Goal: Task Accomplishment & Management: Complete application form

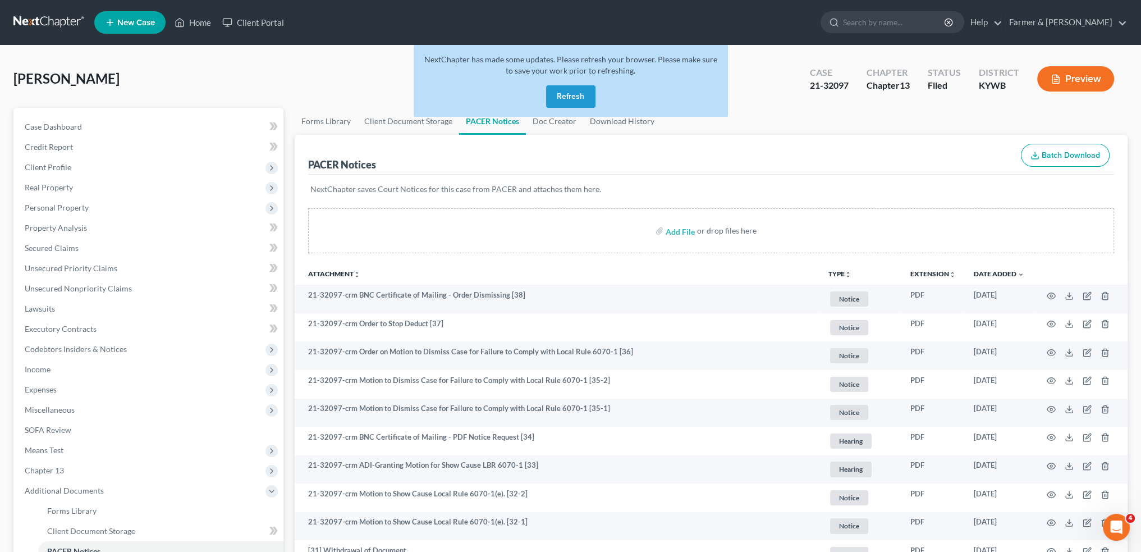
drag, startPoint x: 575, startPoint y: 94, endPoint x: 200, endPoint y: 2, distance: 385.5
click at [574, 95] on button "Refresh" at bounding box center [570, 96] width 49 height 22
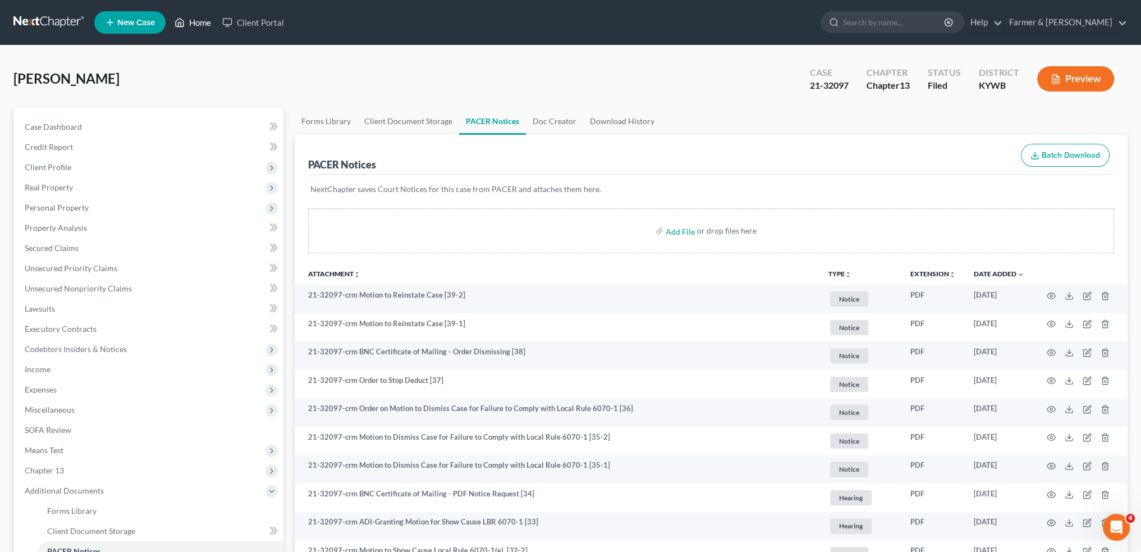
click at [193, 27] on link "Home" at bounding box center [193, 22] width 48 height 20
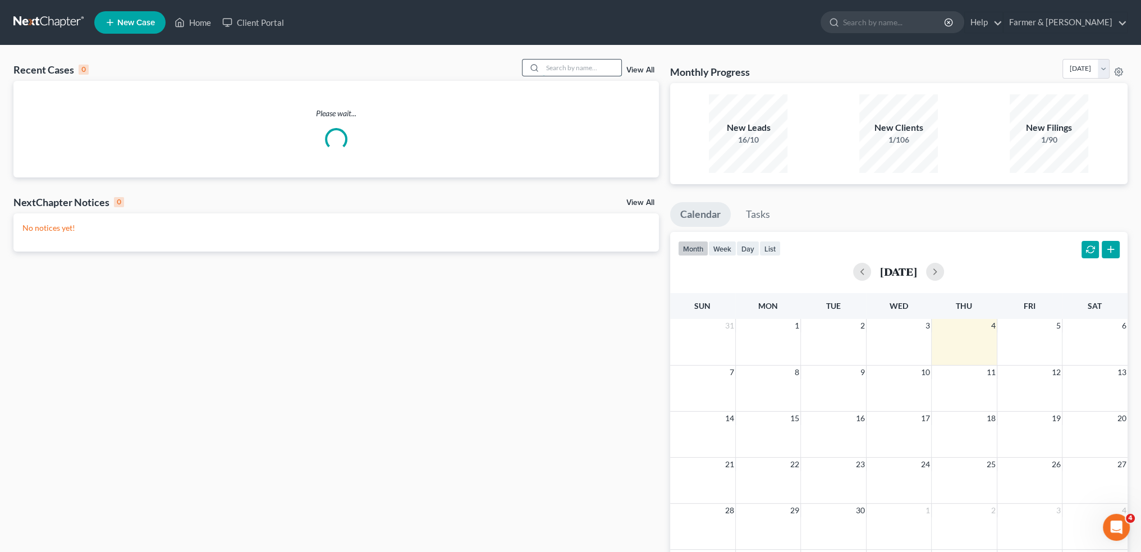
click at [604, 70] on input "search" at bounding box center [582, 67] width 79 height 16
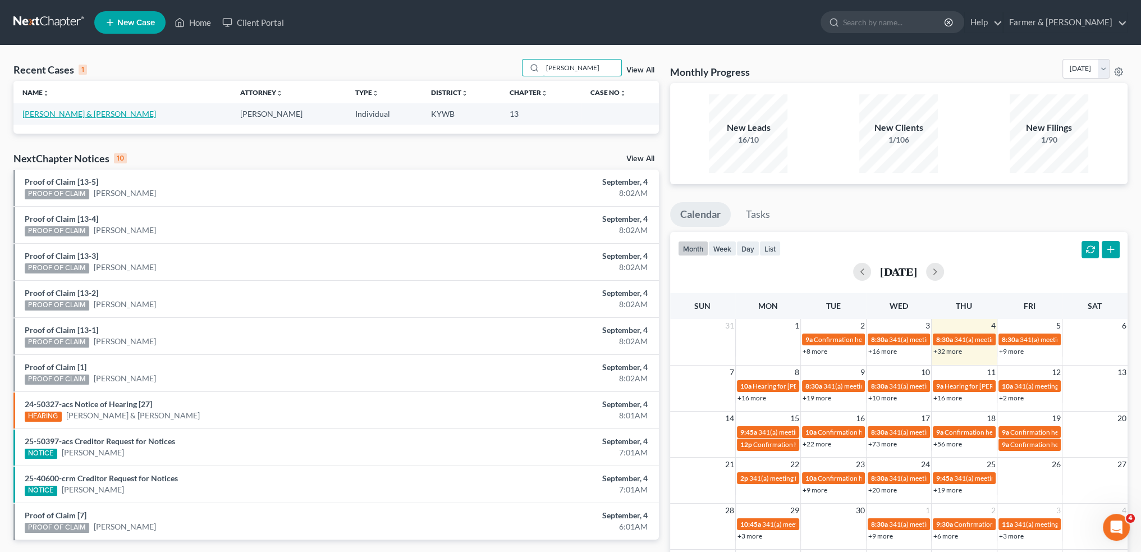
type input "mandi smith"
click at [36, 117] on link "Smith, Mandi & Aaron" at bounding box center [89, 114] width 134 height 10
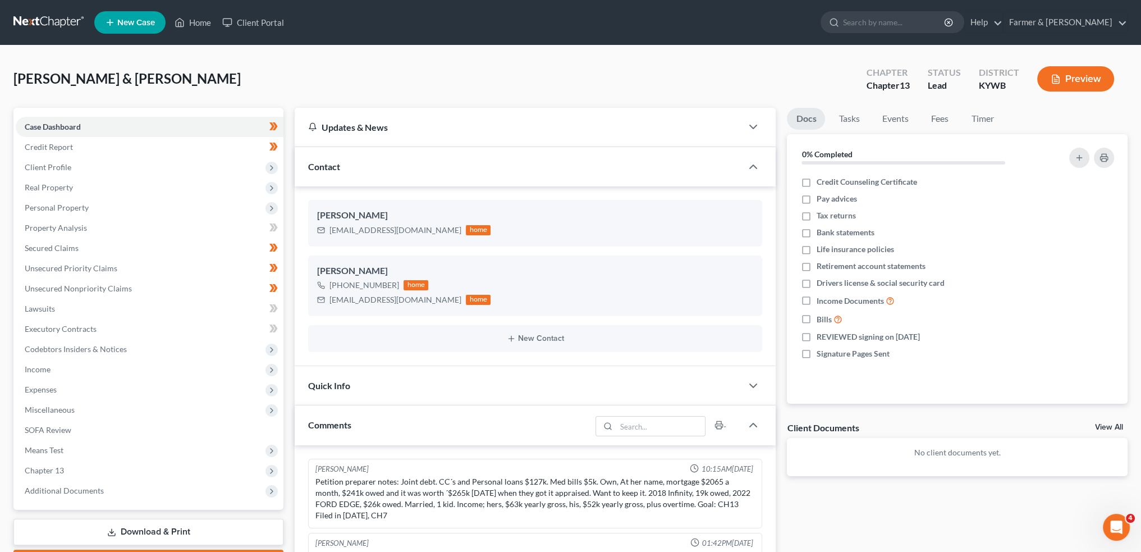
scroll to position [207, 0]
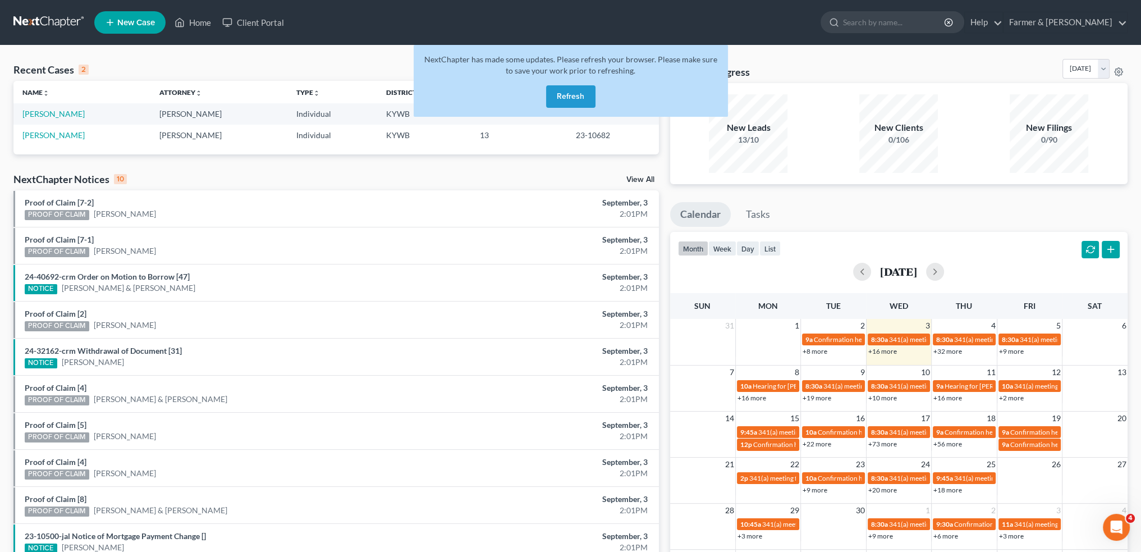
click at [575, 97] on button "Refresh" at bounding box center [570, 96] width 49 height 22
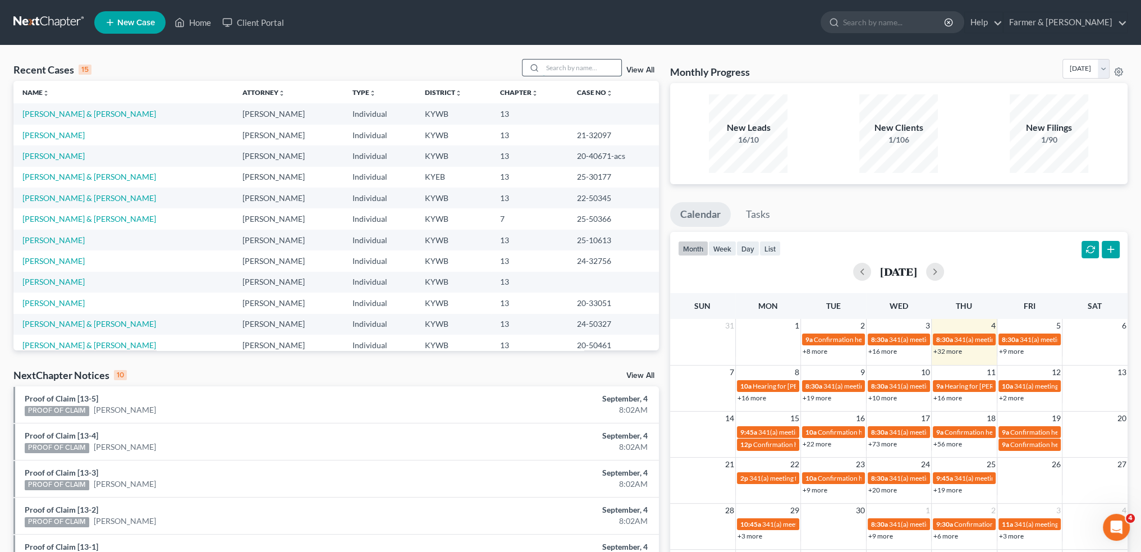
click at [568, 68] on input "search" at bounding box center [582, 67] width 79 height 16
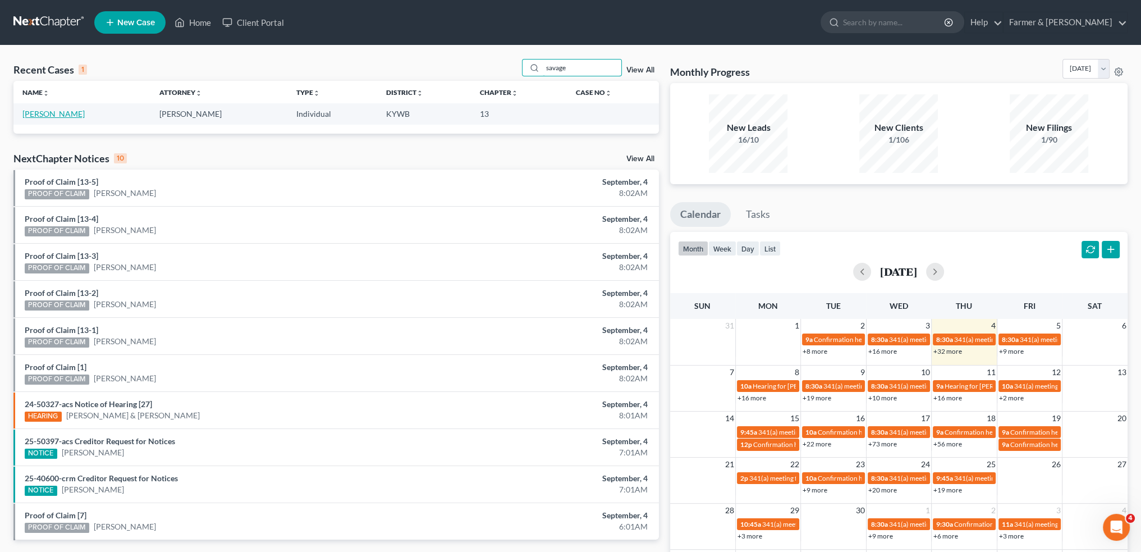
type input "savage"
click at [52, 113] on link "Savage, Jermaine" at bounding box center [53, 114] width 62 height 10
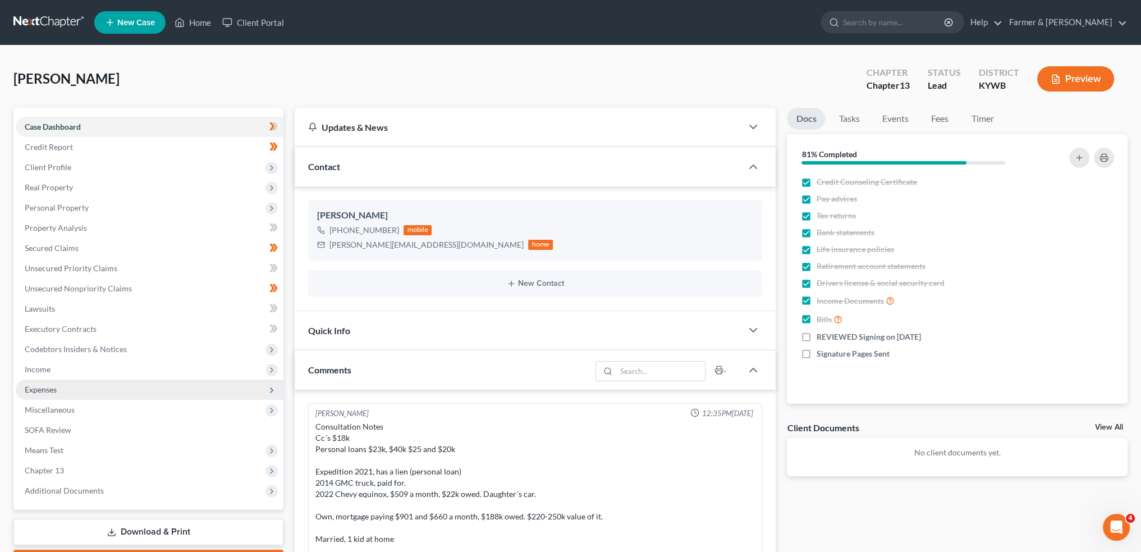
click at [70, 389] on span "Expenses" at bounding box center [150, 389] width 268 height 20
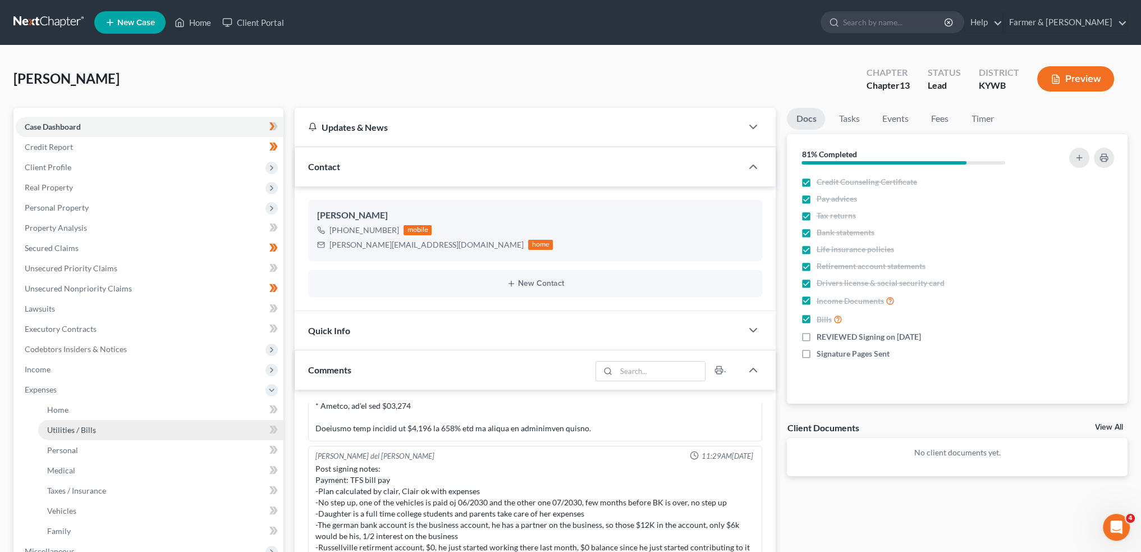
click at [74, 432] on span "Utilities / Bills" at bounding box center [71, 430] width 49 height 10
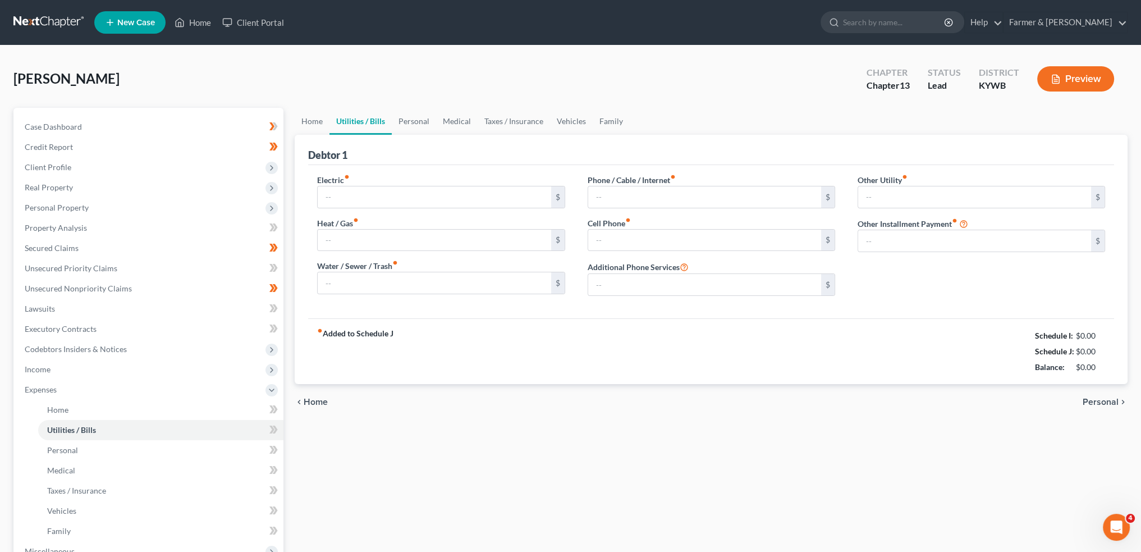
type input "350.00"
type input "30.00"
type input "210.00"
type input "210.36"
type input "300.00"
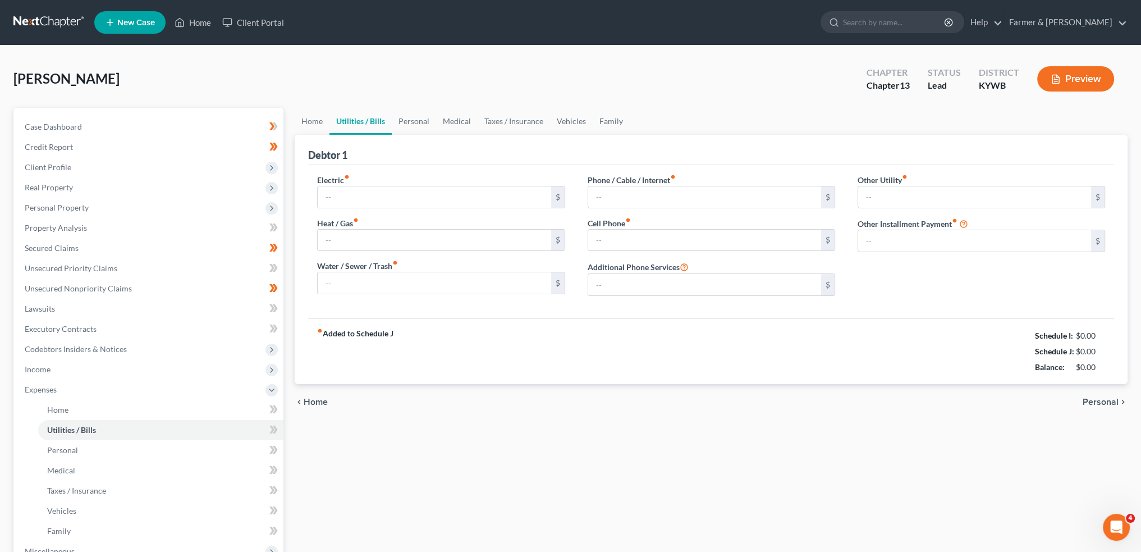
type input "0.00"
click at [602, 114] on link "Family" at bounding box center [611, 121] width 37 height 27
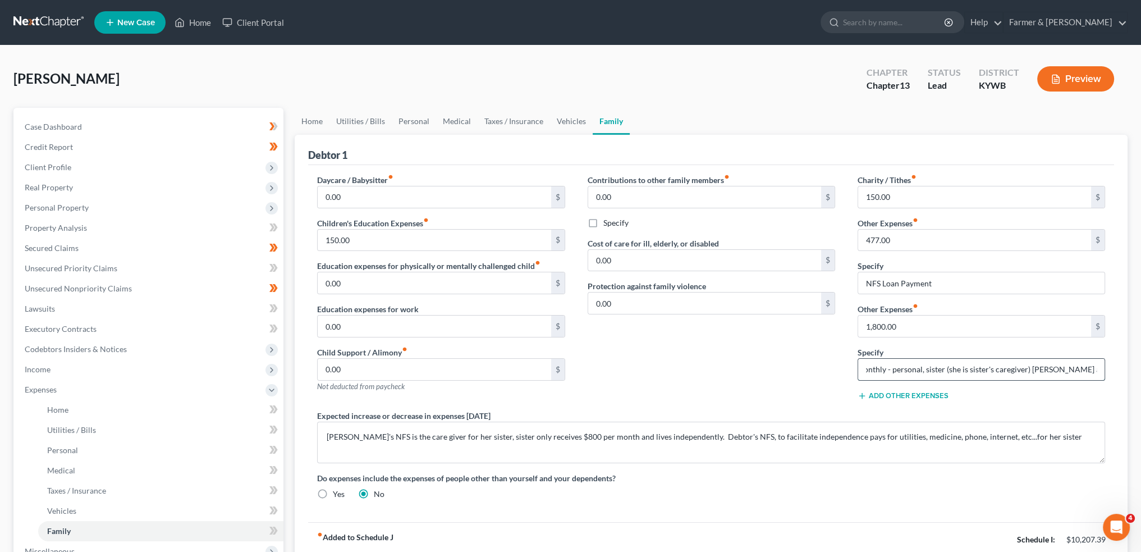
scroll to position [0, 86]
drag, startPoint x: 1053, startPoint y: 363, endPoint x: 1093, endPoint y: 368, distance: 40.7
click at [1093, 368] on input "NFS Expenditures Monthly - personal, sister (she is sister's caregiver) grandki…" at bounding box center [981, 369] width 246 height 21
click at [1078, 369] on input "NFS Expenditures Monthly - personal, sister (she is sister's caregiver) grandki…" at bounding box center [981, 369] width 246 height 21
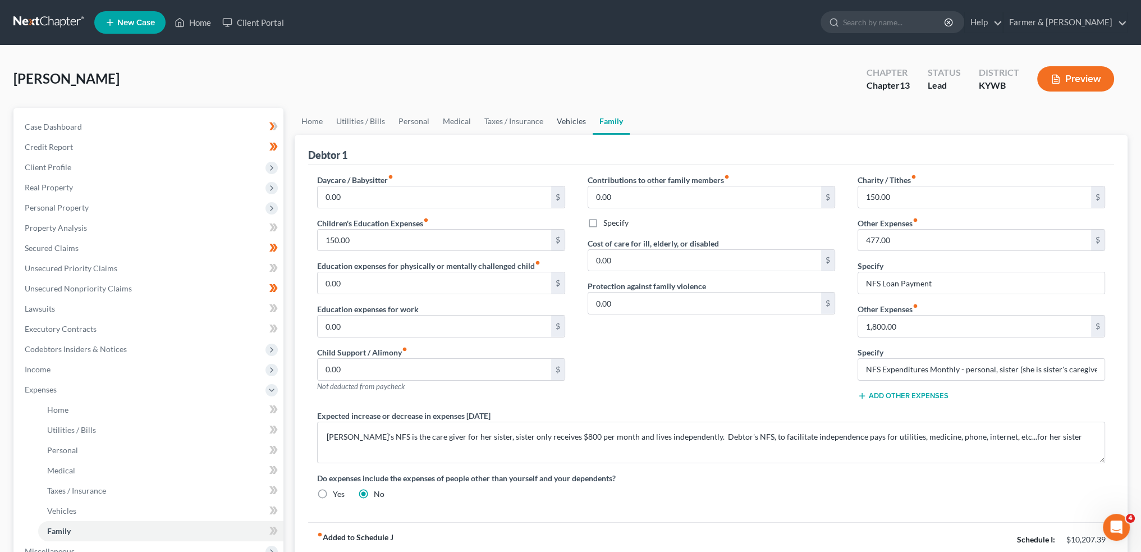
click at [565, 129] on link "Vehicles" at bounding box center [571, 121] width 43 height 27
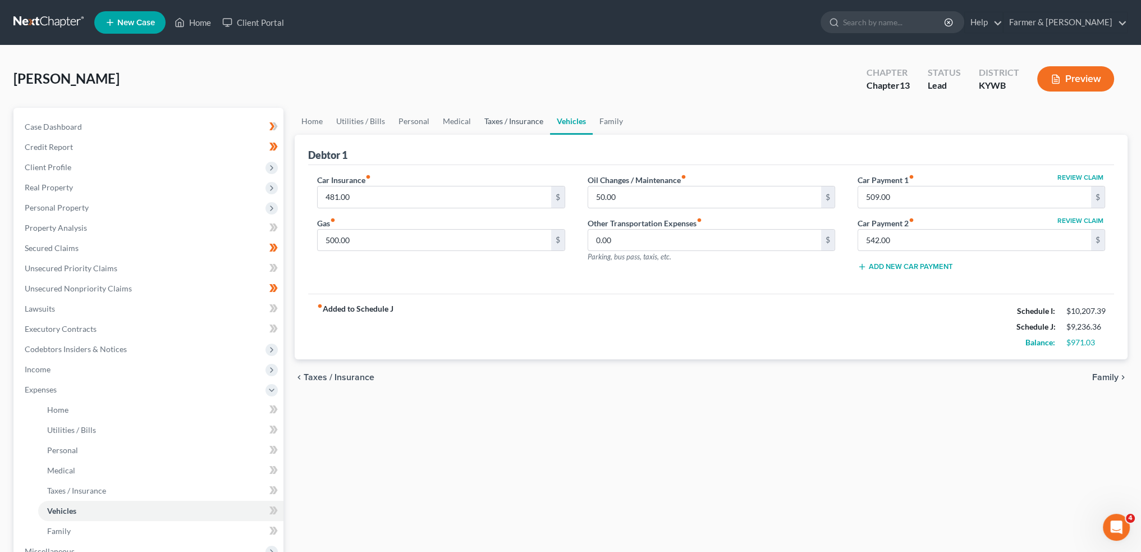
click at [514, 120] on link "Taxes / Insurance" at bounding box center [514, 121] width 72 height 27
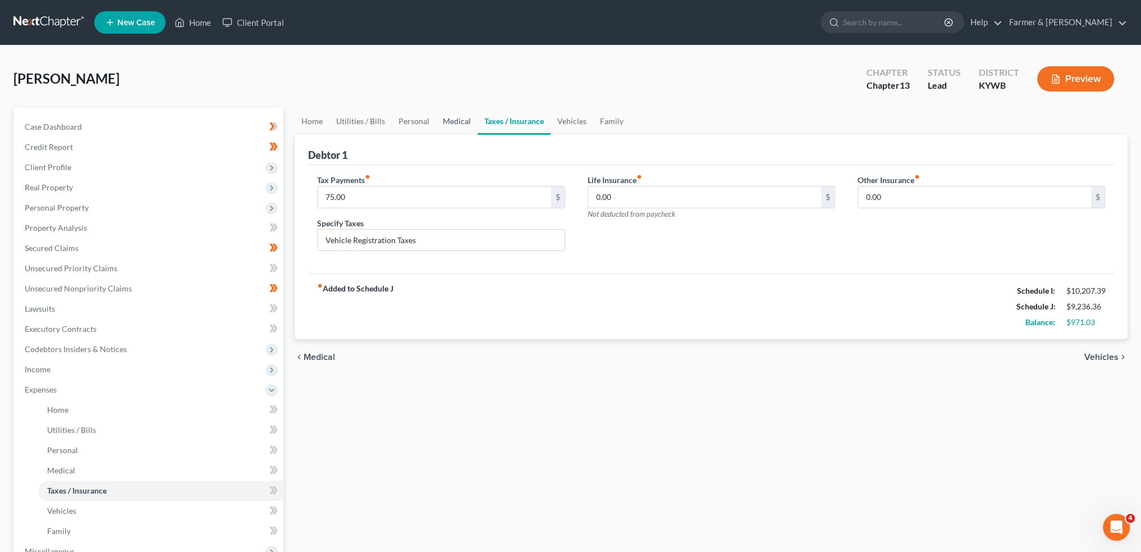
click at [447, 120] on link "Medical" at bounding box center [457, 121] width 42 height 27
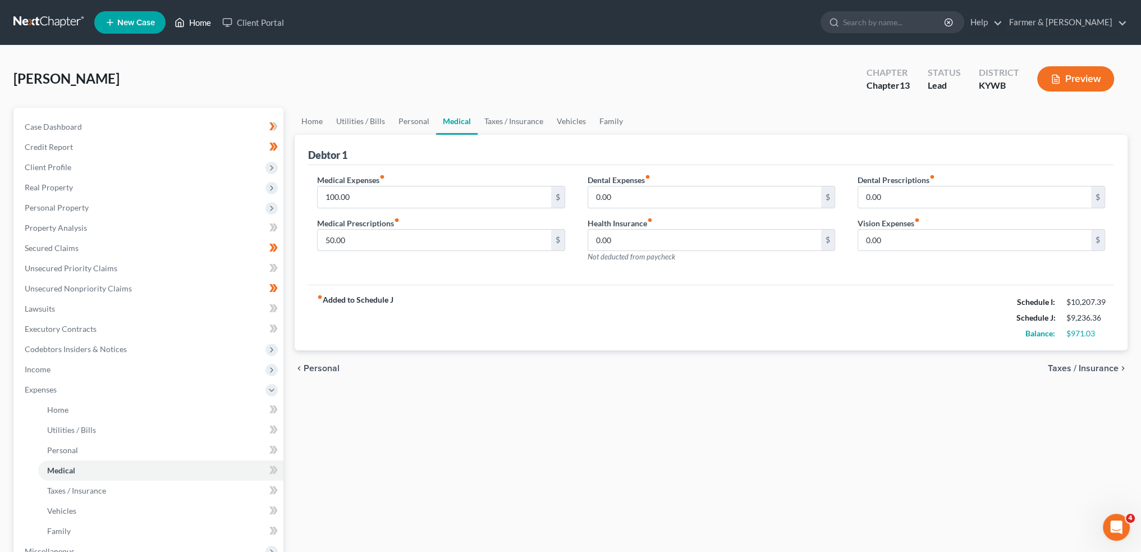
click at [186, 23] on link "Home" at bounding box center [193, 22] width 48 height 20
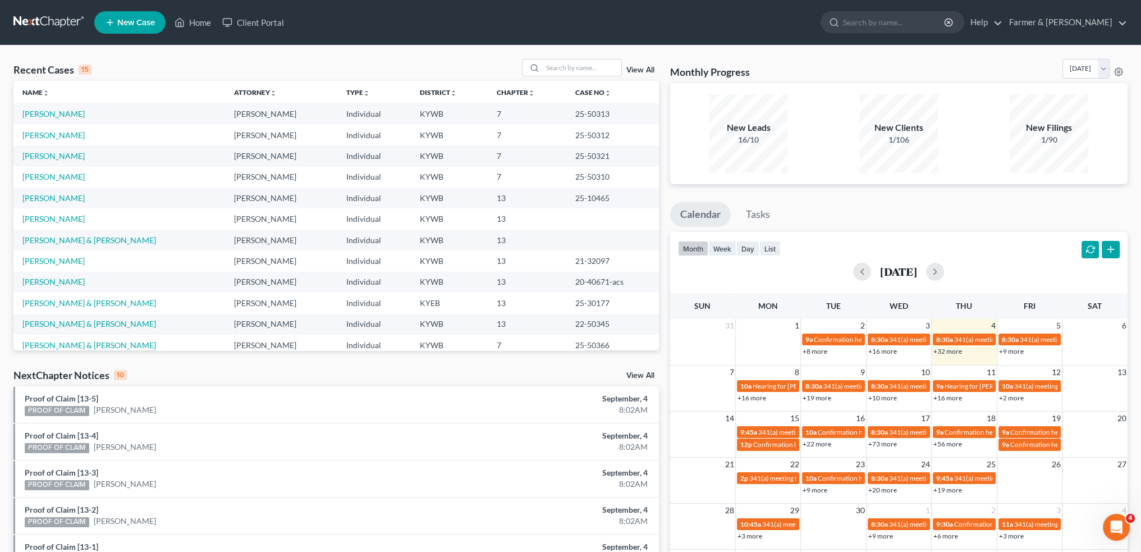
click at [245, 49] on div "Recent Cases 15 View All Name unfold_more expand_more expand_less Attorney unfo…" at bounding box center [570, 416] width 1141 height 742
click at [553, 68] on input "search" at bounding box center [582, 67] width 79 height 16
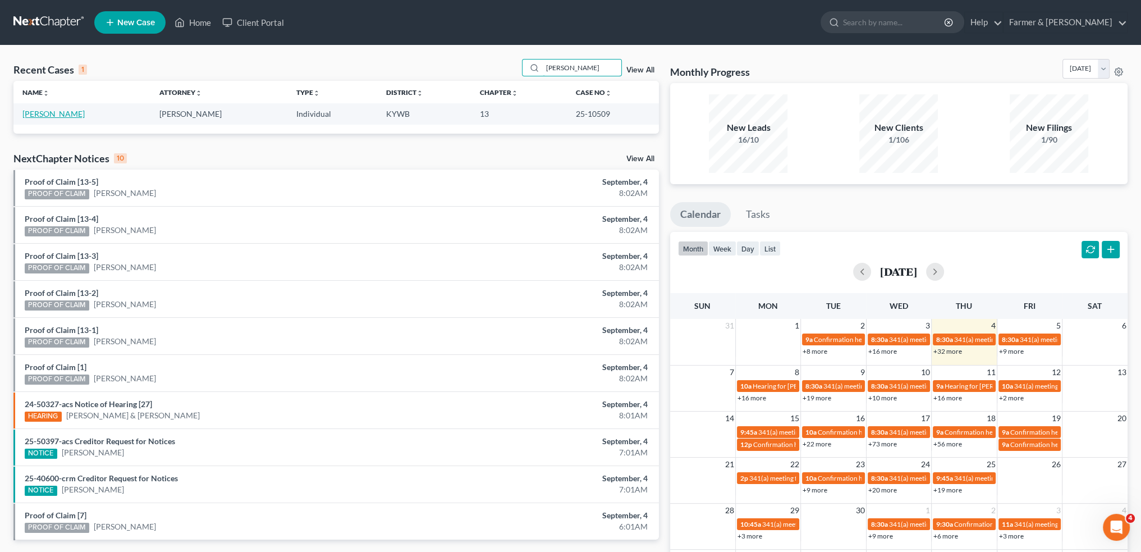
type input "amy minyard"
click at [63, 114] on link "Minyard, Amy" at bounding box center [53, 114] width 62 height 10
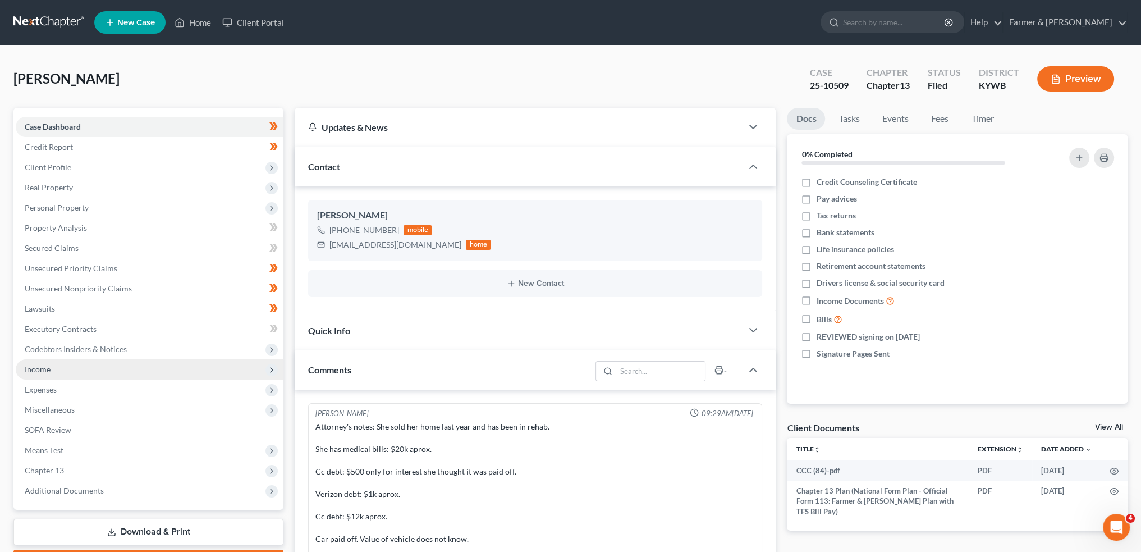
click at [109, 370] on span "Income" at bounding box center [150, 369] width 268 height 20
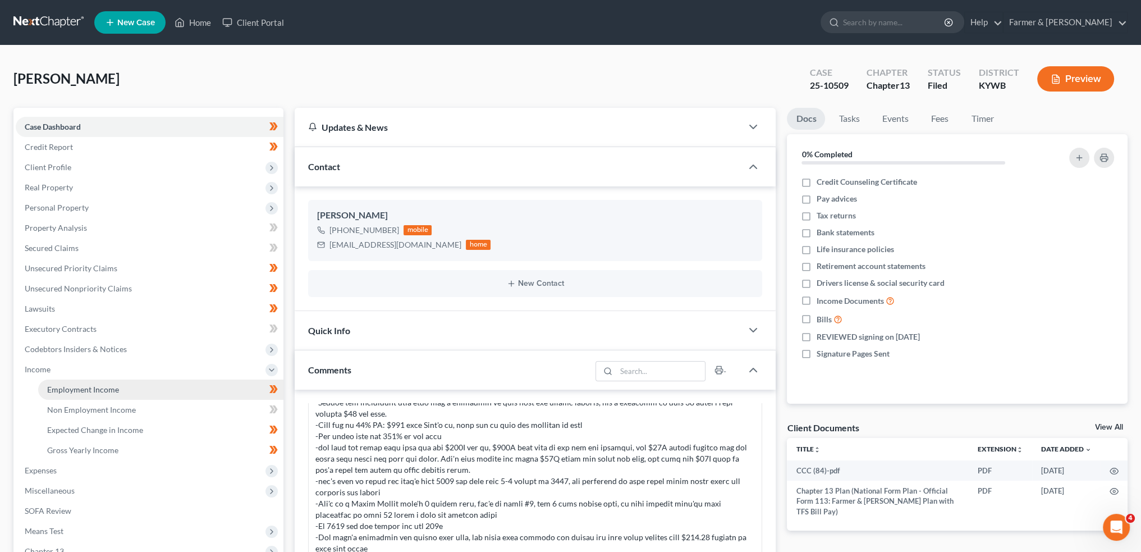
click at [106, 388] on span "Employment Income" at bounding box center [83, 389] width 72 height 10
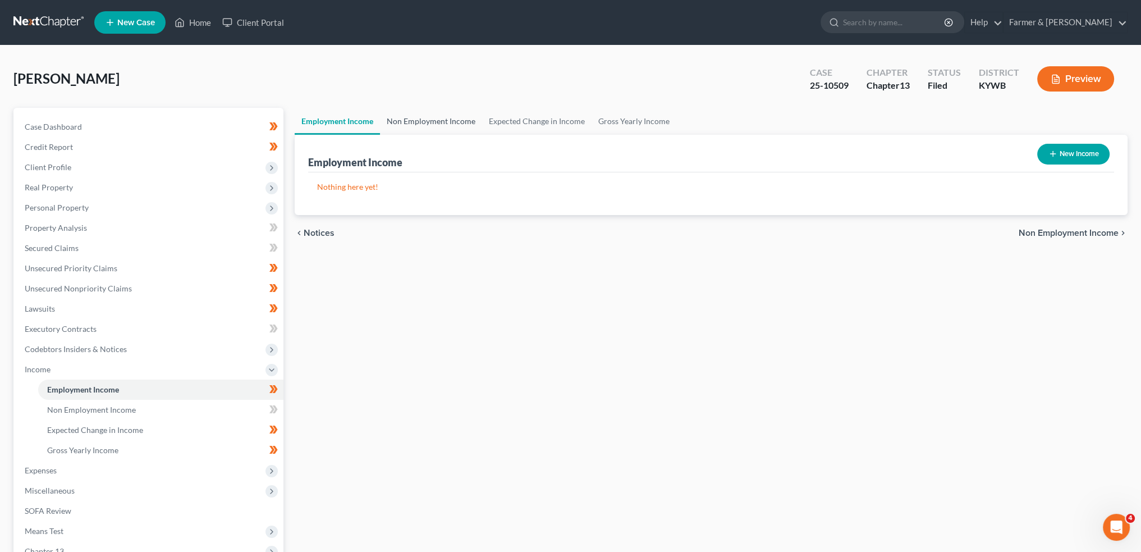
click at [404, 118] on link "Non Employment Income" at bounding box center [431, 121] width 102 height 27
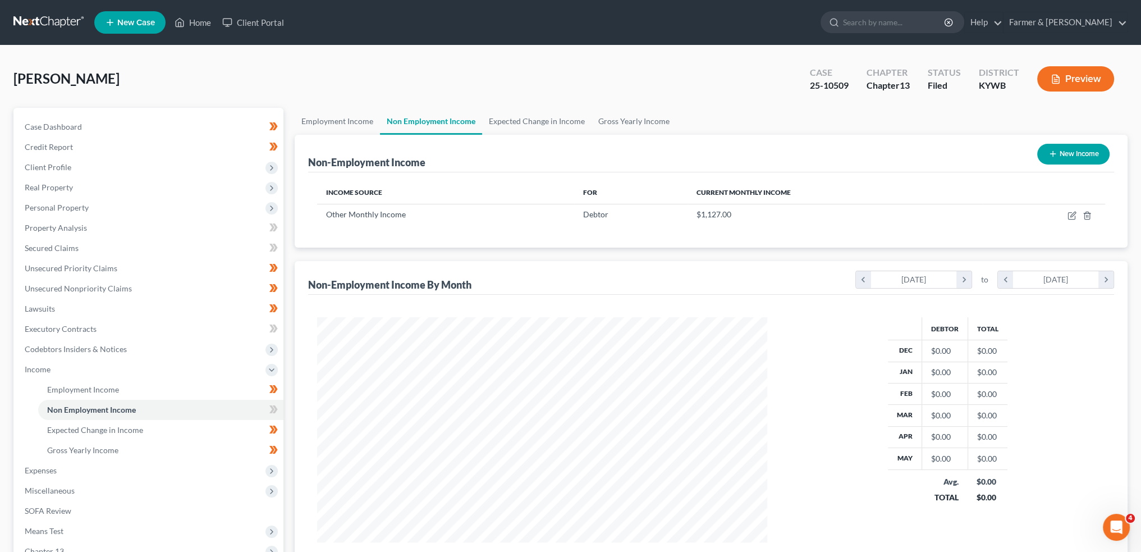
scroll to position [225, 472]
click at [523, 123] on link "Expected Change in Income" at bounding box center [536, 121] width 109 height 27
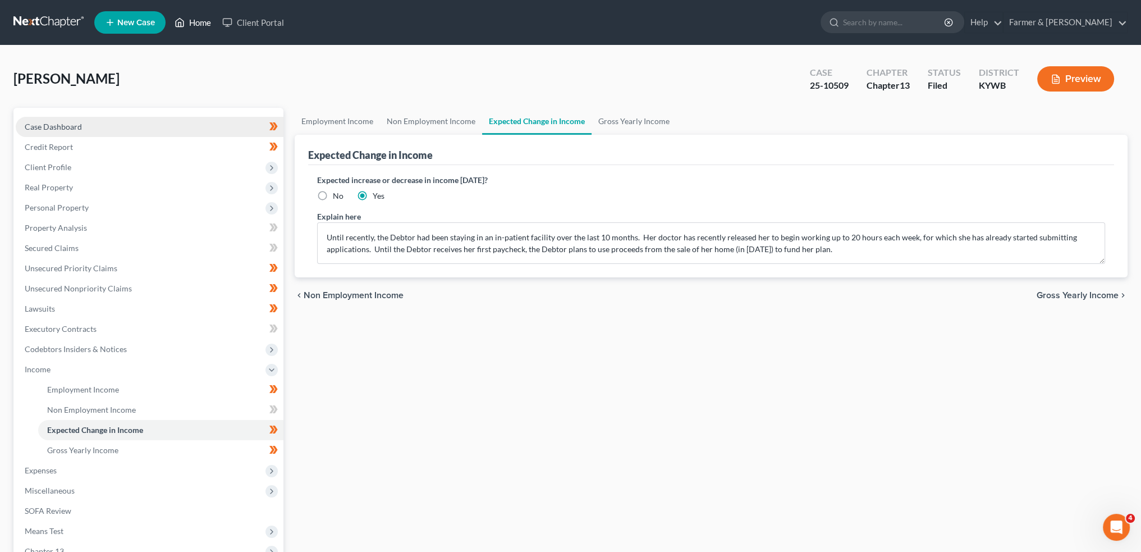
drag, startPoint x: 187, startPoint y: 24, endPoint x: 238, endPoint y: 127, distance: 115.2
click at [187, 24] on link "Home" at bounding box center [193, 22] width 48 height 20
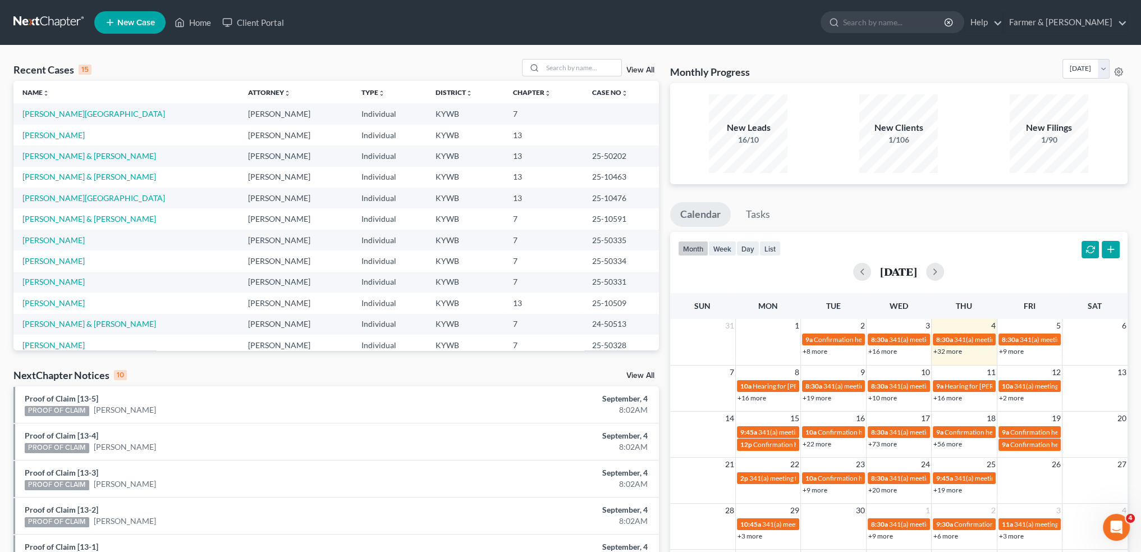
click at [175, 56] on div "Recent Cases 15 View All Name unfold_more expand_more expand_less Attorney unfo…" at bounding box center [570, 416] width 1141 height 742
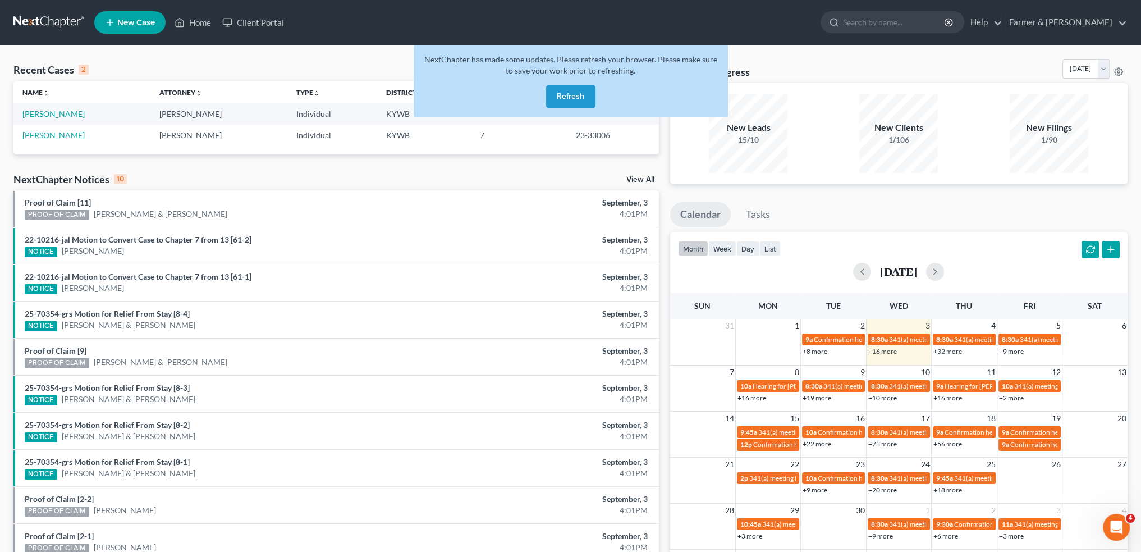
click at [560, 99] on button "Refresh" at bounding box center [570, 96] width 49 height 22
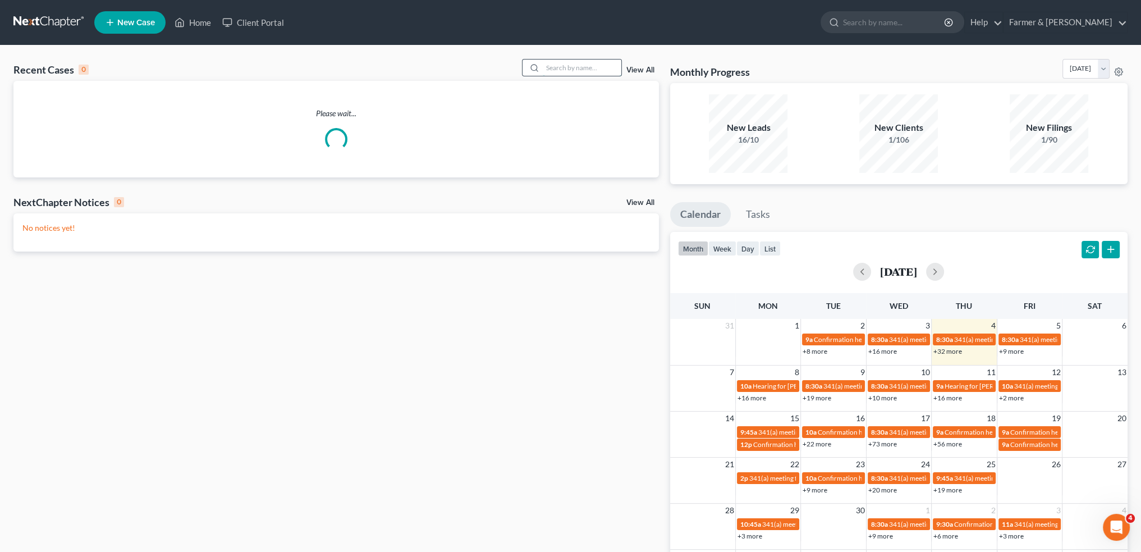
click at [553, 62] on input "search" at bounding box center [582, 67] width 79 height 16
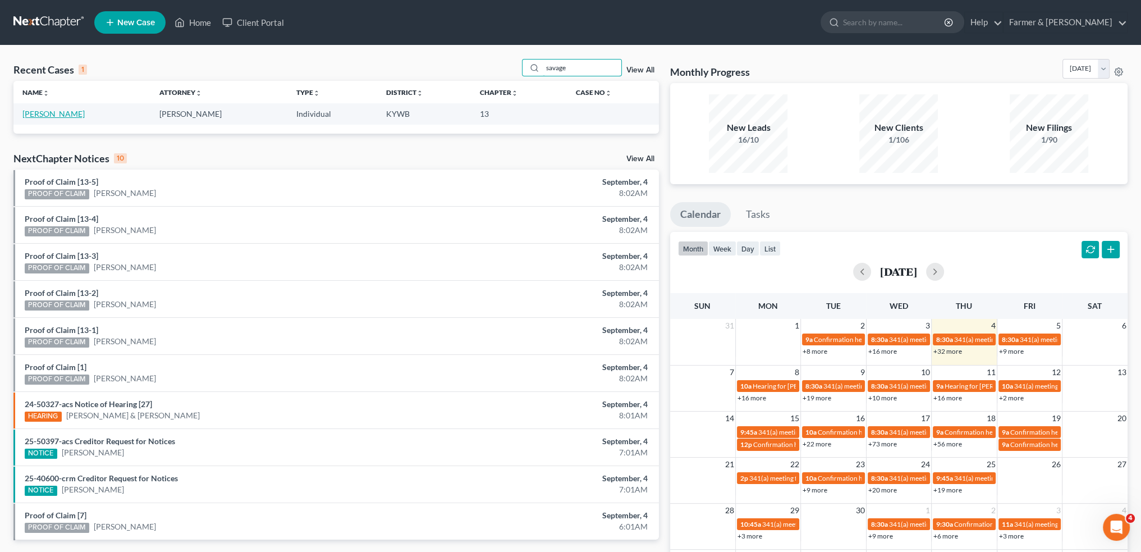
type input "savage"
click at [66, 116] on link "Savage, Jermaine" at bounding box center [53, 114] width 62 height 10
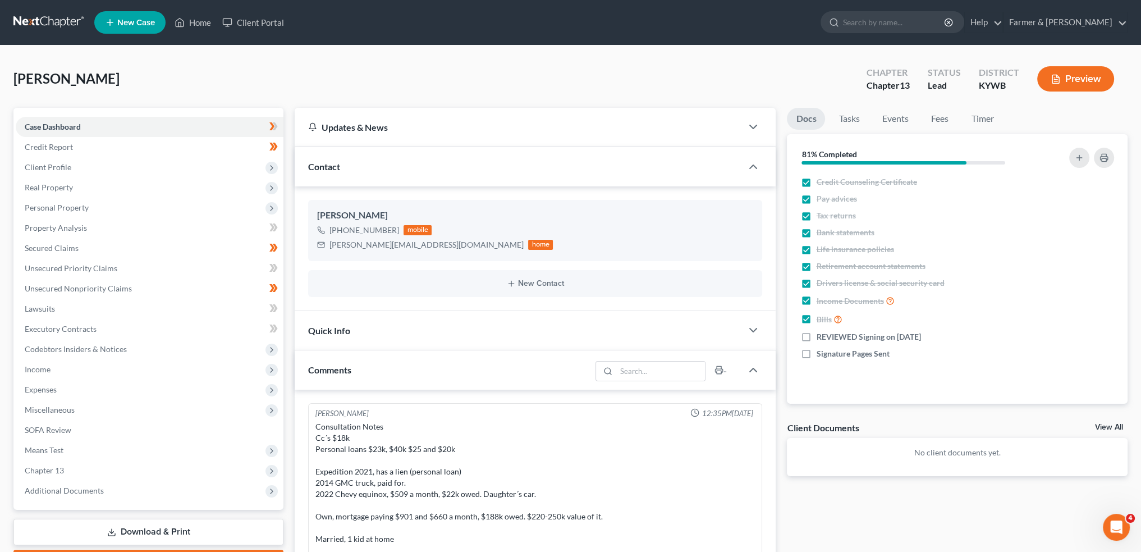
scroll to position [431, 0]
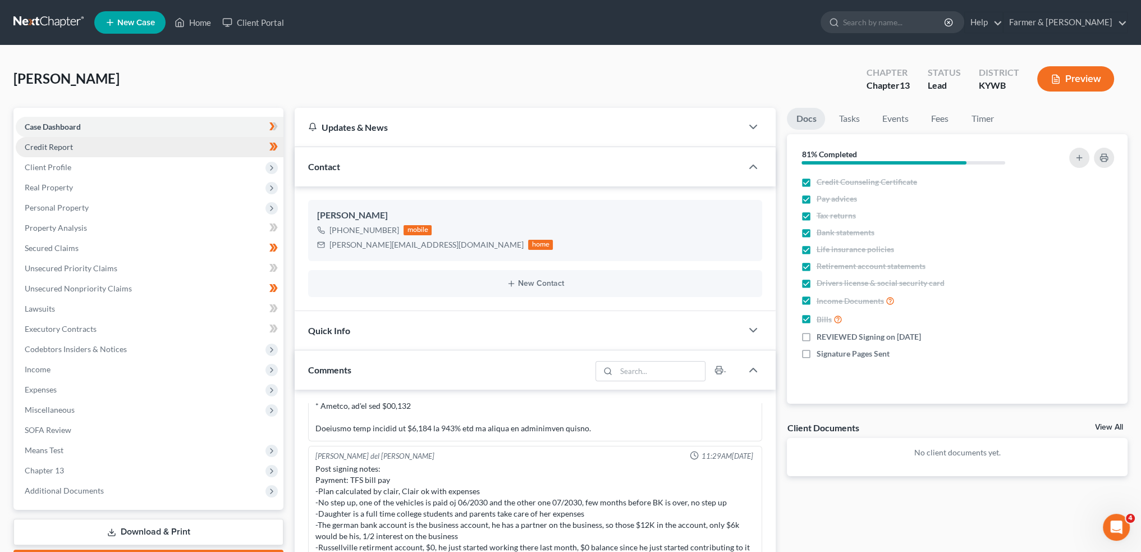
click at [74, 145] on link "Credit Report" at bounding box center [150, 147] width 268 height 20
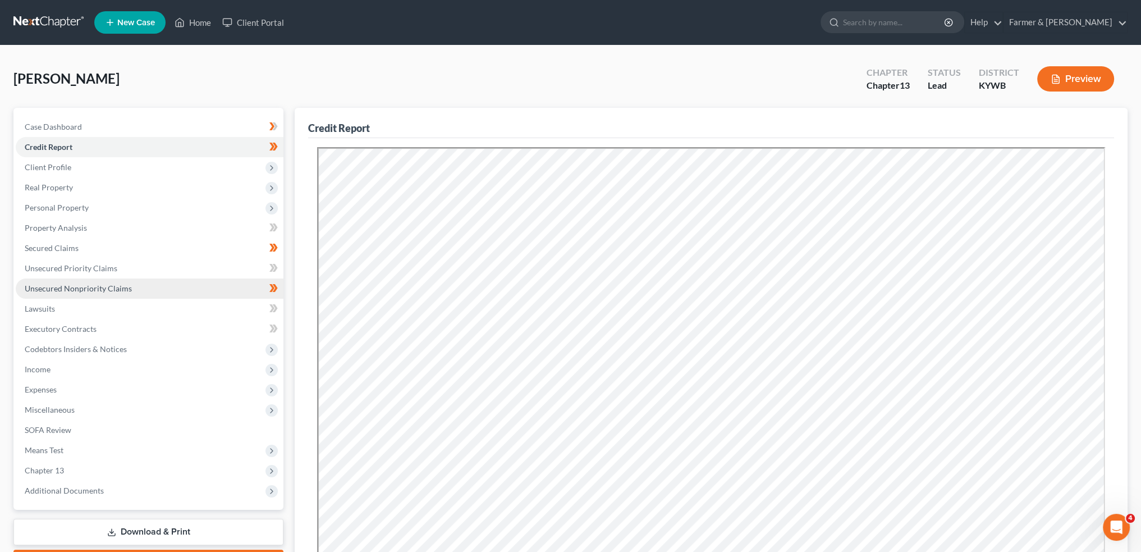
click at [83, 287] on span "Unsecured Nonpriority Claims" at bounding box center [78, 288] width 107 height 10
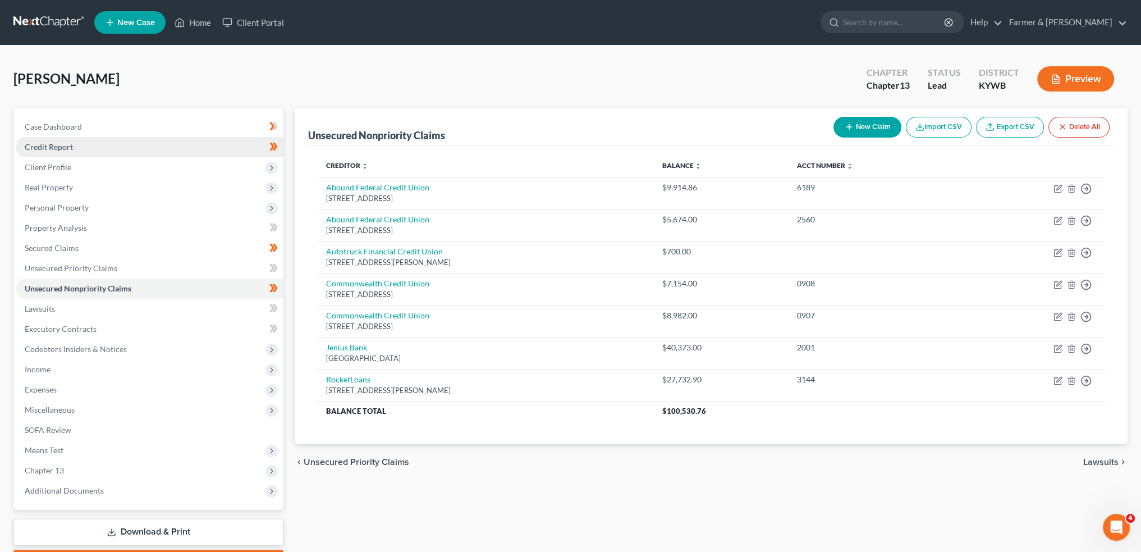
click at [88, 146] on link "Credit Report" at bounding box center [150, 147] width 268 height 20
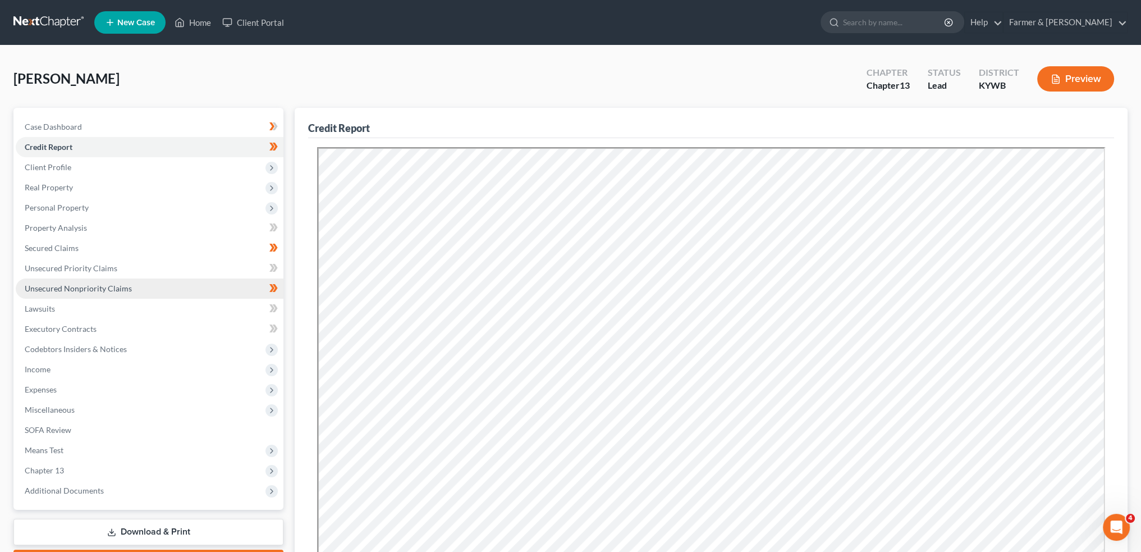
click at [122, 291] on span "Unsecured Nonpriority Claims" at bounding box center [78, 288] width 107 height 10
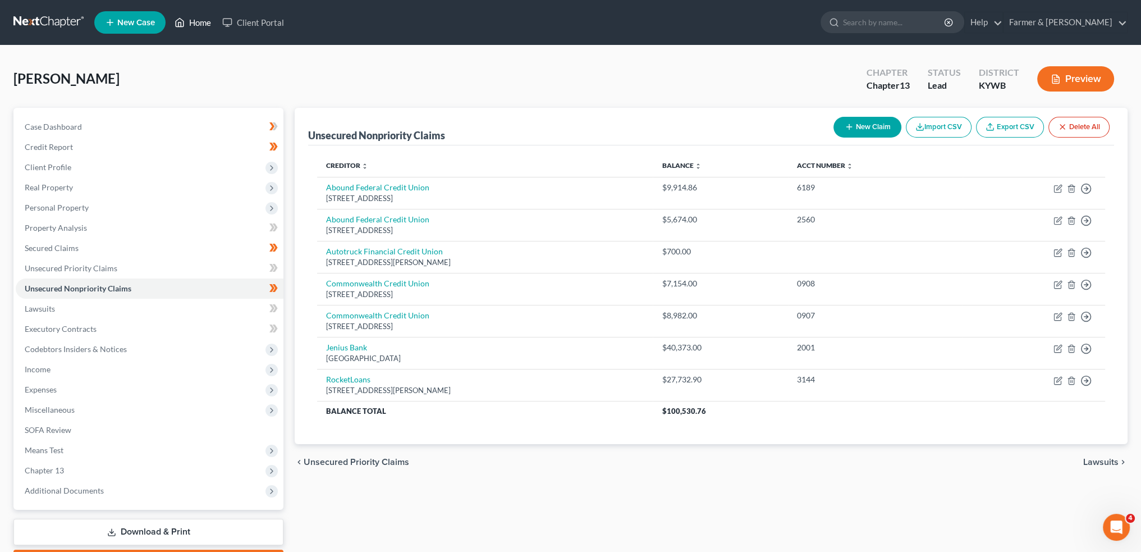
click at [200, 22] on link "Home" at bounding box center [193, 22] width 48 height 20
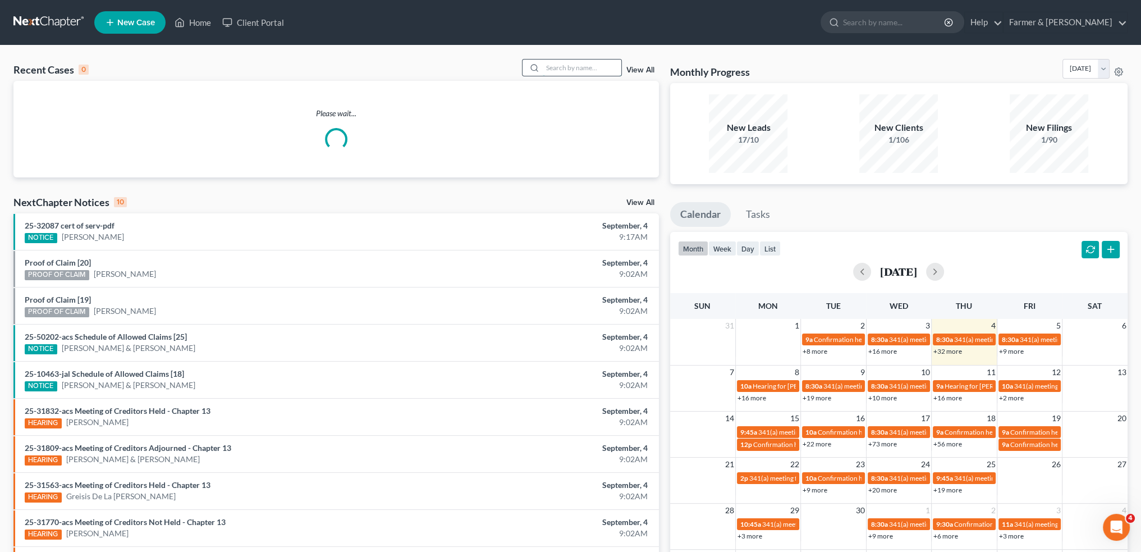
click at [590, 60] on input "search" at bounding box center [582, 67] width 79 height 16
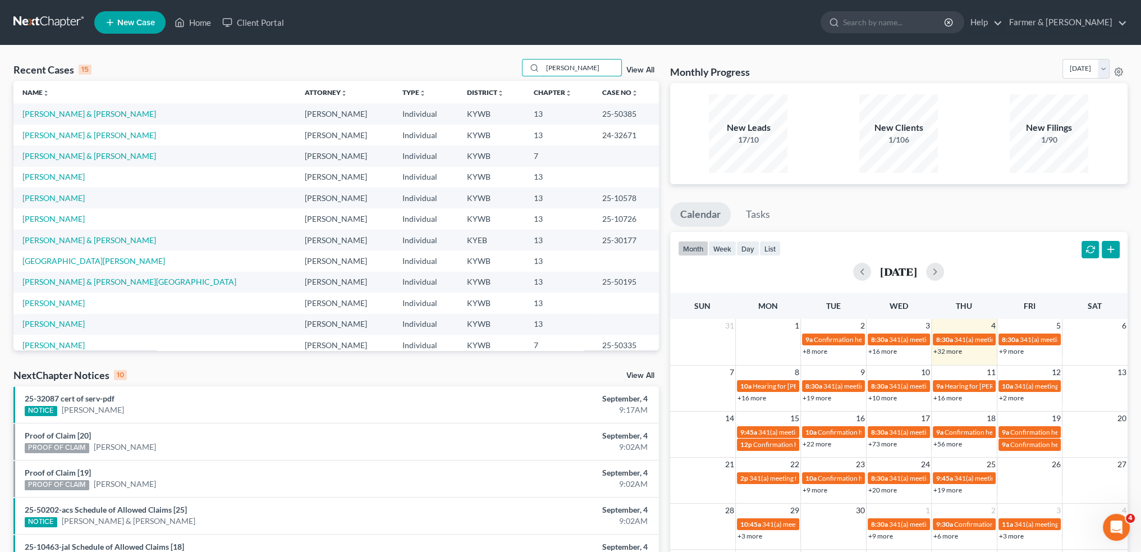
type input "[PERSON_NAME]"
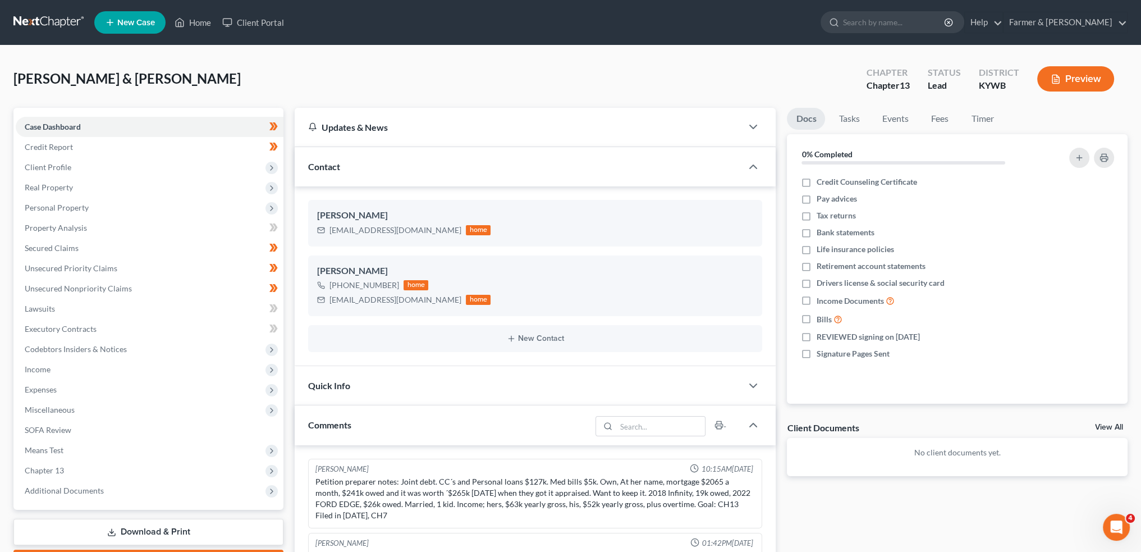
click at [192, 17] on link "Home" at bounding box center [193, 22] width 48 height 20
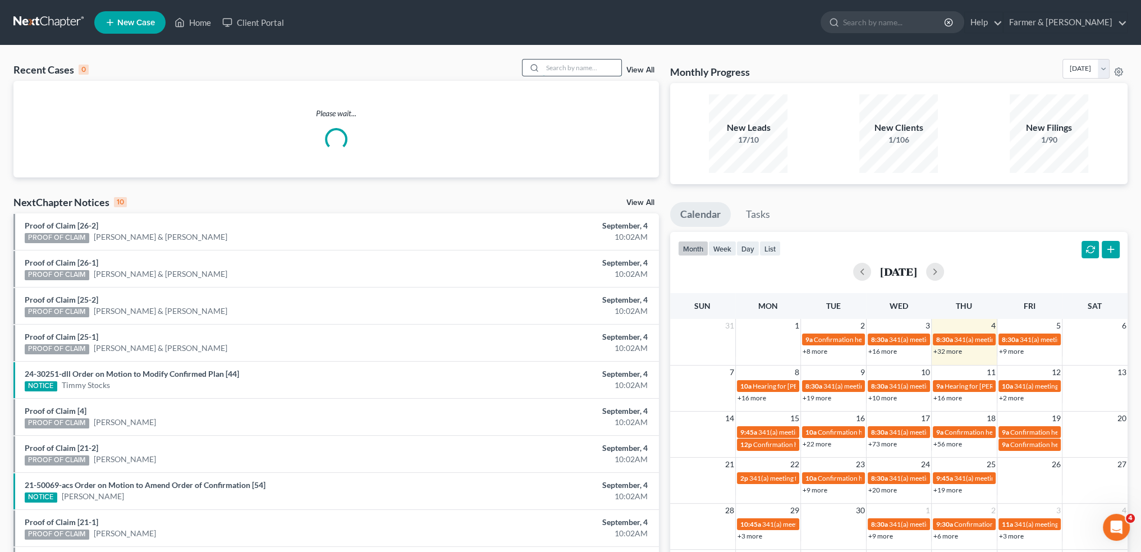
click at [608, 66] on input "search" at bounding box center [582, 67] width 79 height 16
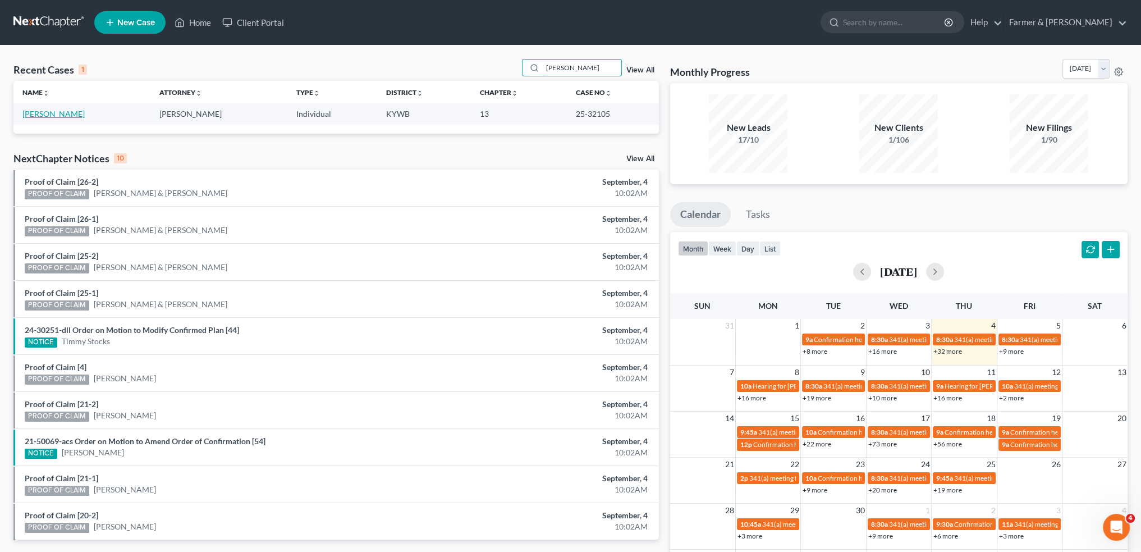
type input "[PERSON_NAME]"
click at [49, 109] on link "[PERSON_NAME]" at bounding box center [53, 114] width 62 height 10
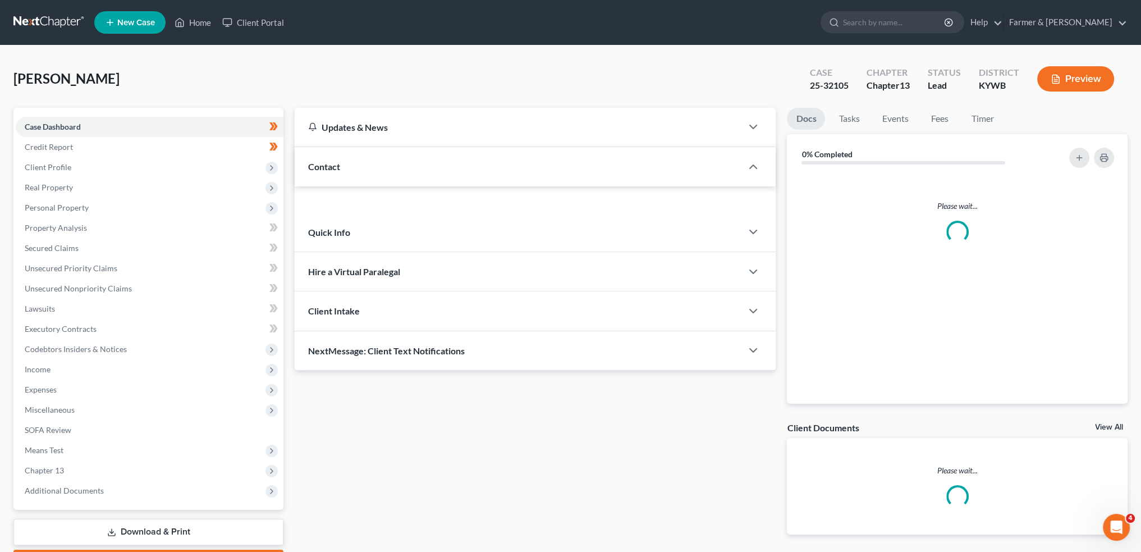
click at [49, 111] on div "Case Dashboard Payments Invoices Payments Payments Credit Report Client Profile…" at bounding box center [148, 309] width 270 height 402
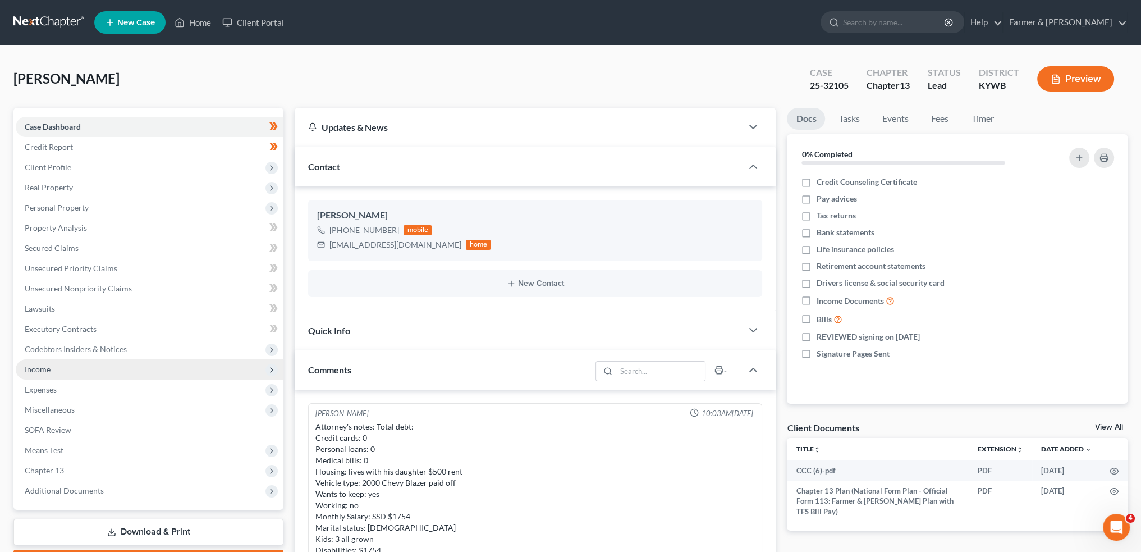
click at [66, 363] on span "Income" at bounding box center [150, 369] width 268 height 20
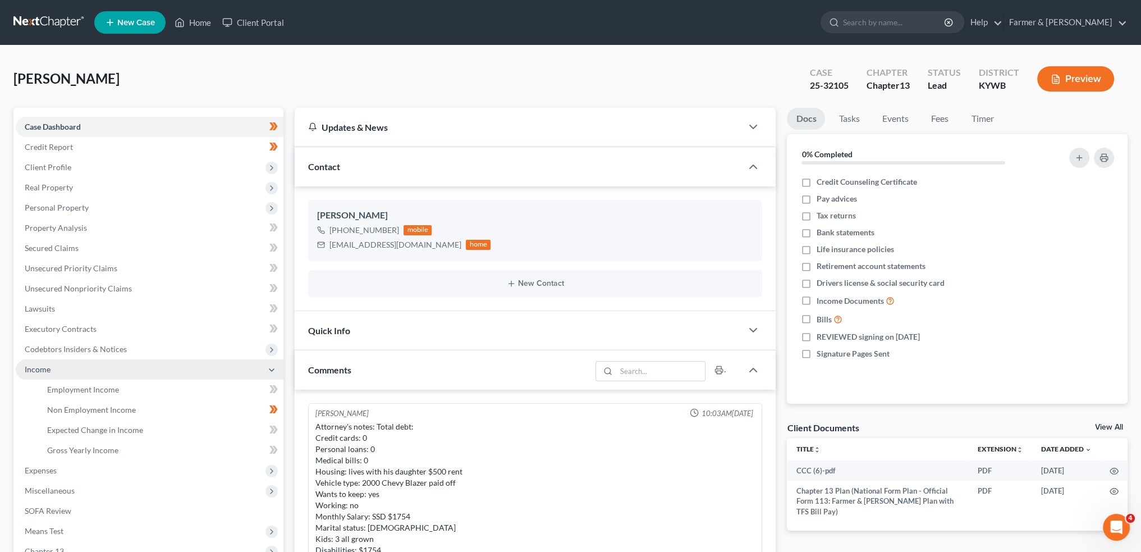
scroll to position [357, 0]
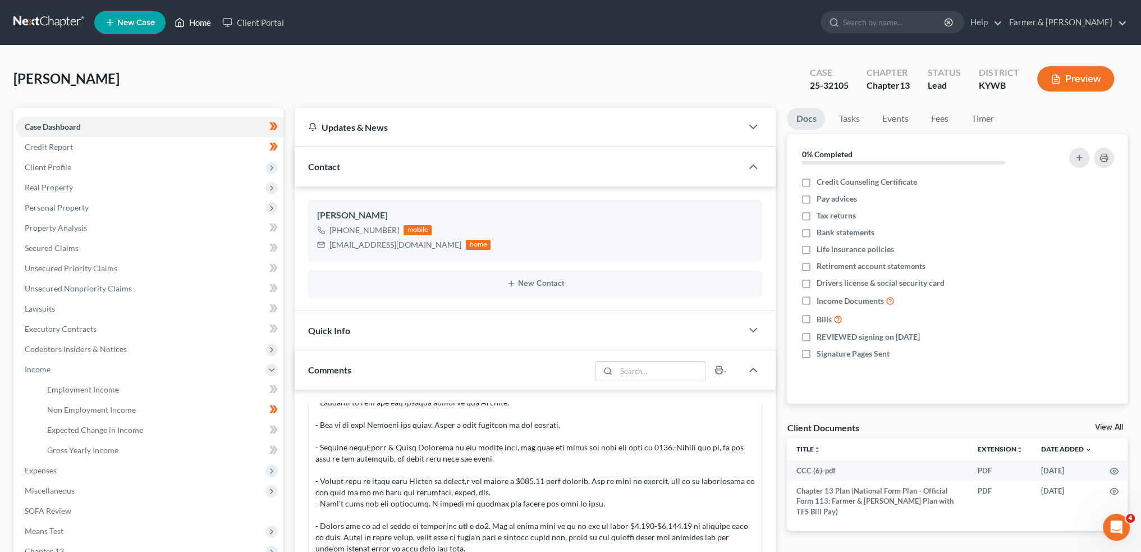
click at [193, 20] on link "Home" at bounding box center [193, 22] width 48 height 20
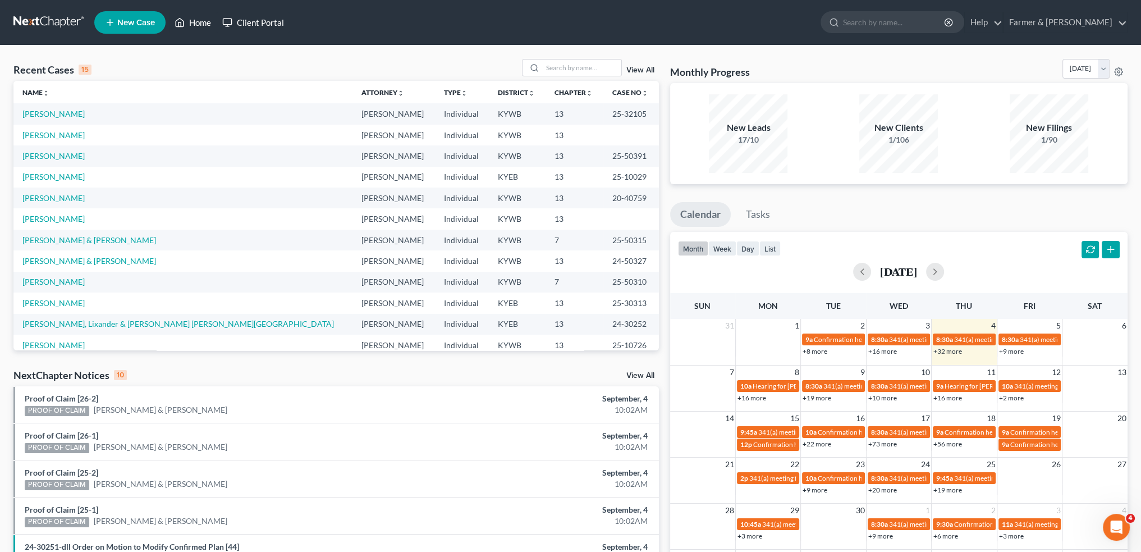
drag, startPoint x: 202, startPoint y: 20, endPoint x: 269, endPoint y: 30, distance: 68.2
click at [202, 20] on link "Home" at bounding box center [193, 22] width 48 height 20
click at [551, 69] on input "search" at bounding box center [582, 67] width 79 height 16
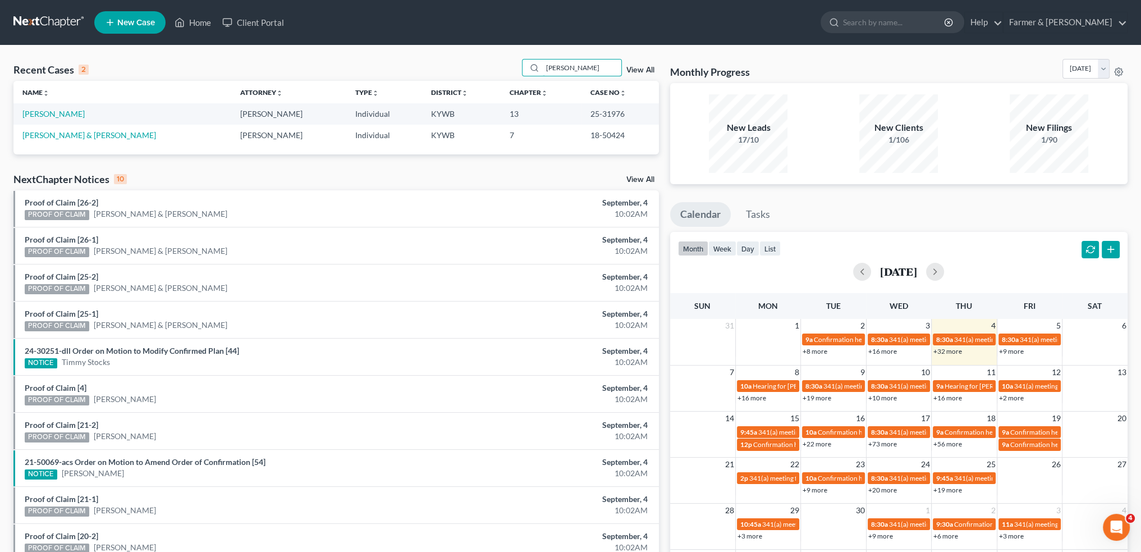
drag, startPoint x: 587, startPoint y: 65, endPoint x: 453, endPoint y: 74, distance: 133.8
click at [465, 76] on div "Recent Cases 2 BARGER View All" at bounding box center [335, 70] width 645 height 22
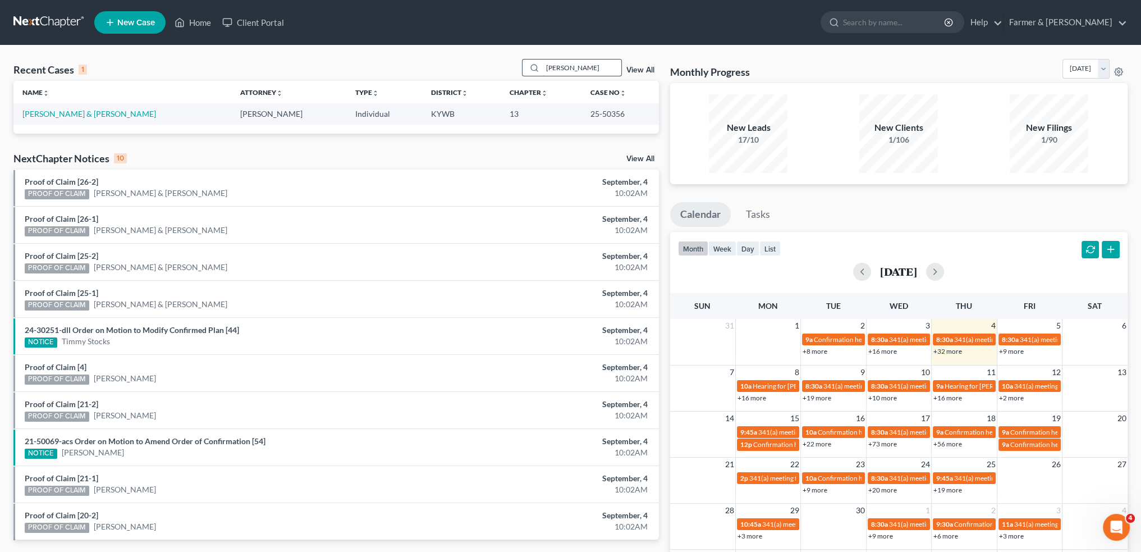
drag, startPoint x: 599, startPoint y: 62, endPoint x: 534, endPoint y: 59, distance: 65.2
click at [534, 60] on div "JAMES FERRIS" at bounding box center [572, 67] width 100 height 17
type input "C"
type input "[PERSON_NAME]"
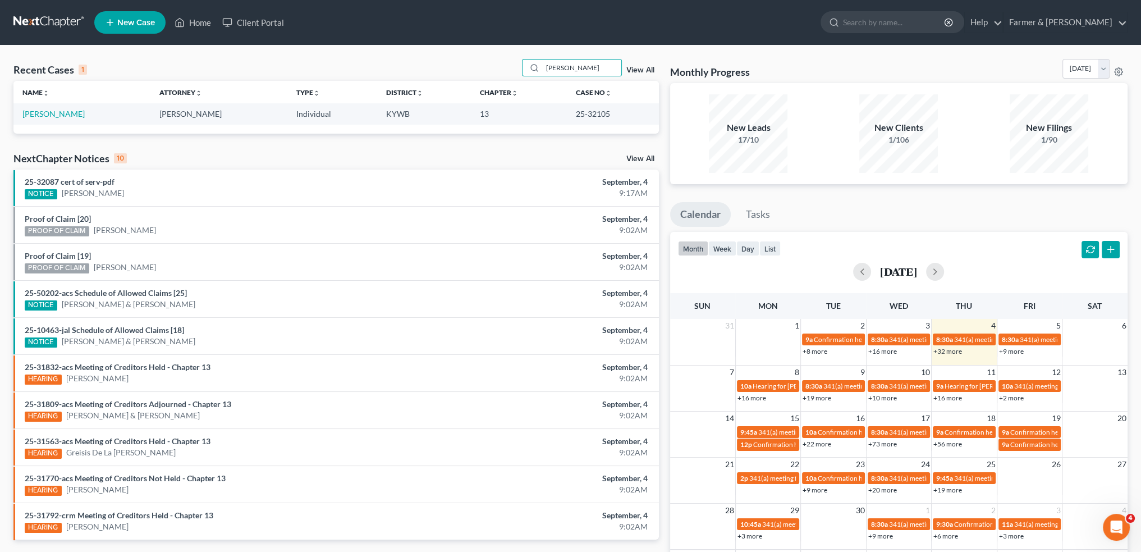
drag, startPoint x: 473, startPoint y: 63, endPoint x: 441, endPoint y: 68, distance: 32.9
click at [447, 66] on div "Recent Cases 1 [PERSON_NAME] View All" at bounding box center [335, 70] width 645 height 22
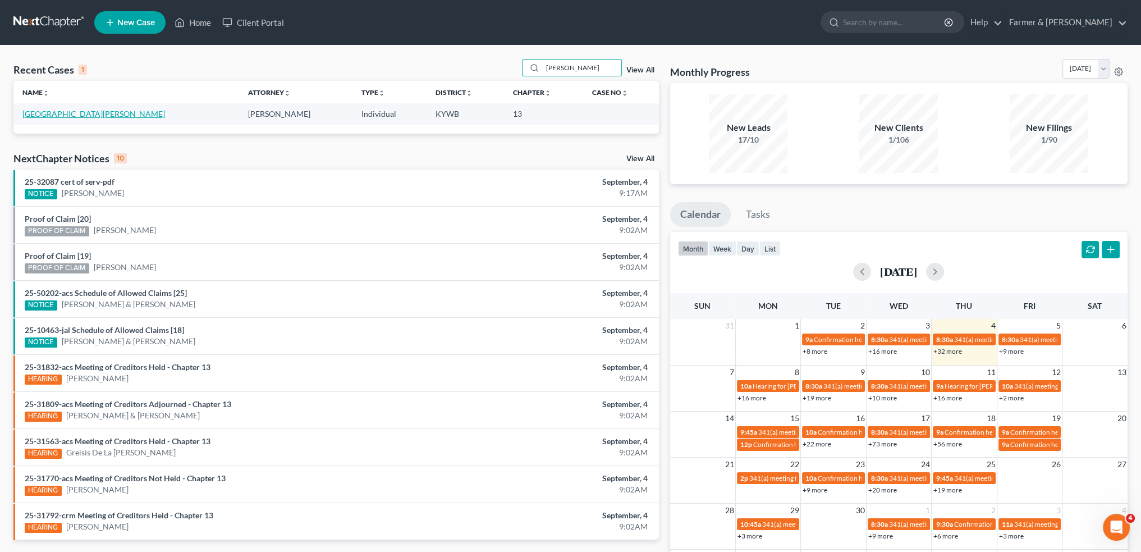
type input "[PERSON_NAME]"
click at [73, 114] on link "[GEOGRAPHIC_DATA][PERSON_NAME]" at bounding box center [93, 114] width 143 height 10
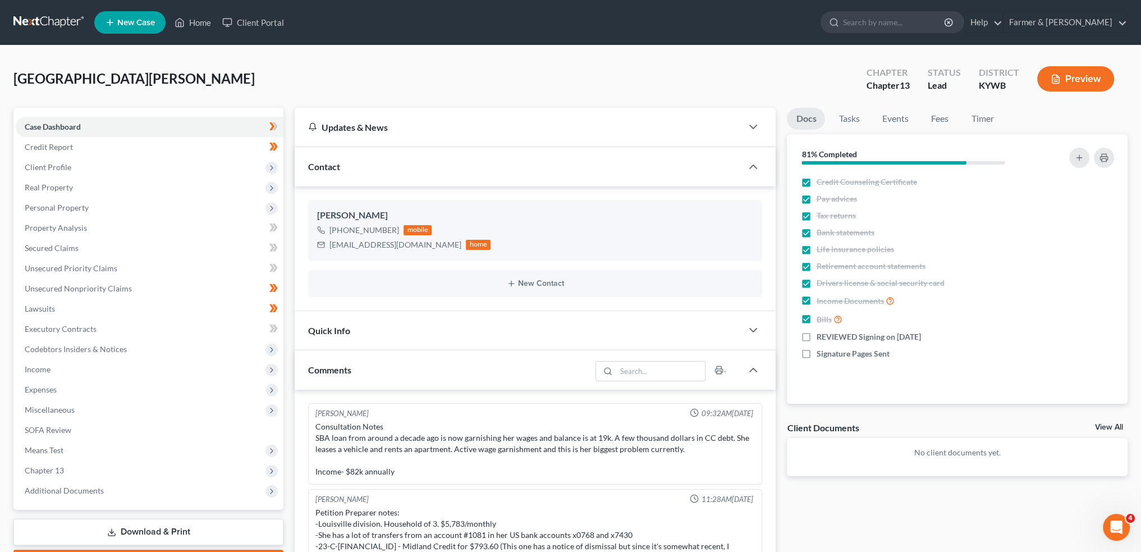
scroll to position [31, 0]
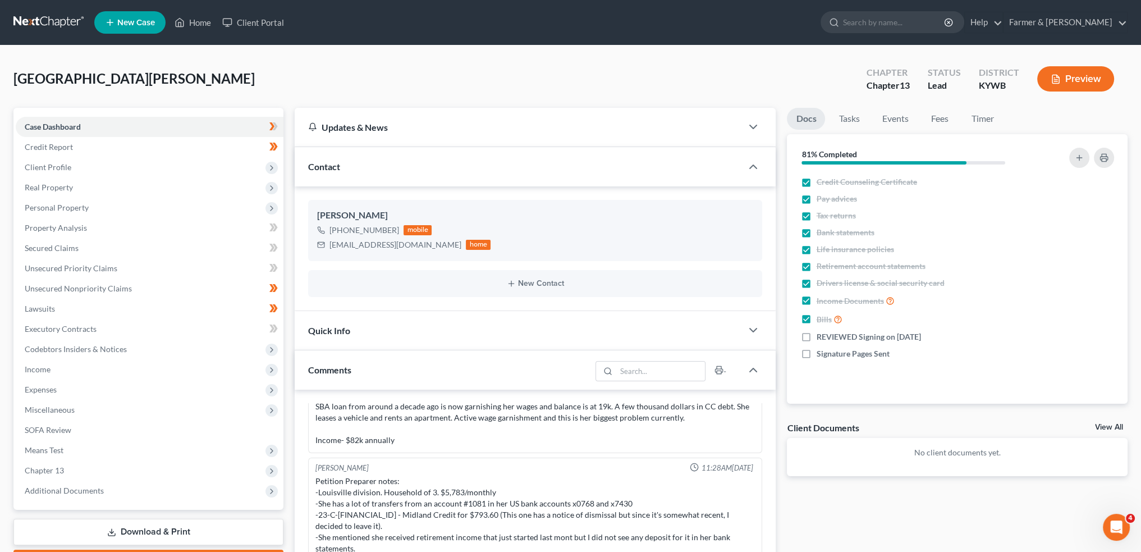
click at [26, 49] on div "[GEOGRAPHIC_DATA][PERSON_NAME] Upgraded Chapter Chapter 13 Status Lead District…" at bounding box center [570, 432] width 1141 height 775
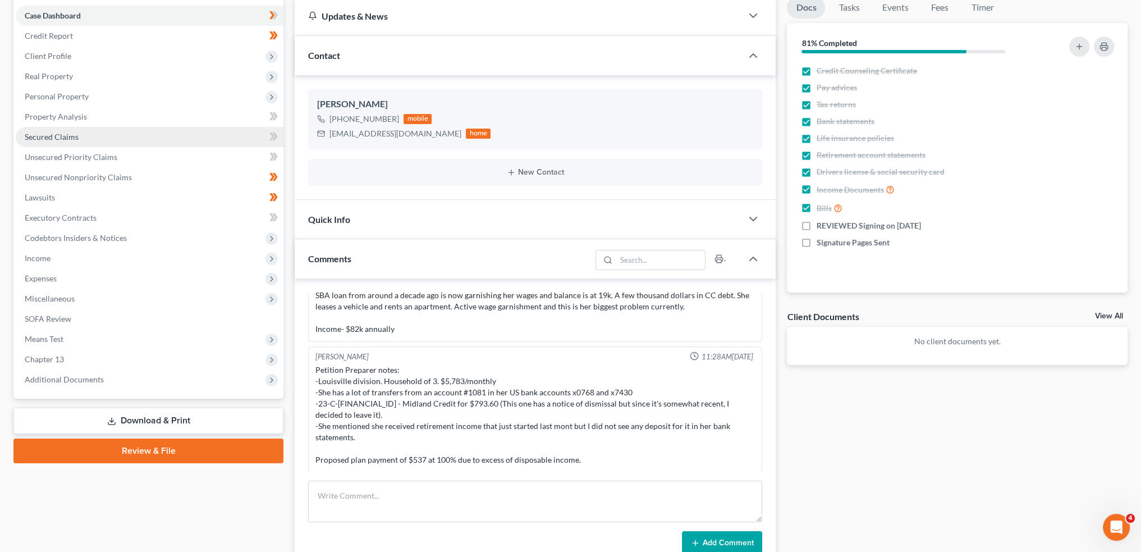
scroll to position [0, 0]
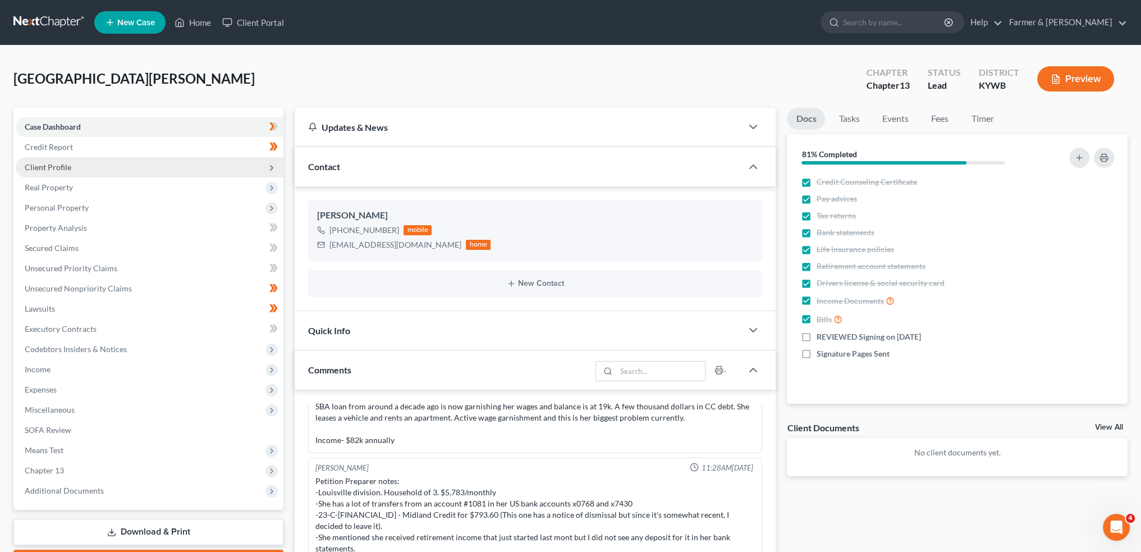
click at [124, 169] on span "Client Profile" at bounding box center [150, 167] width 268 height 20
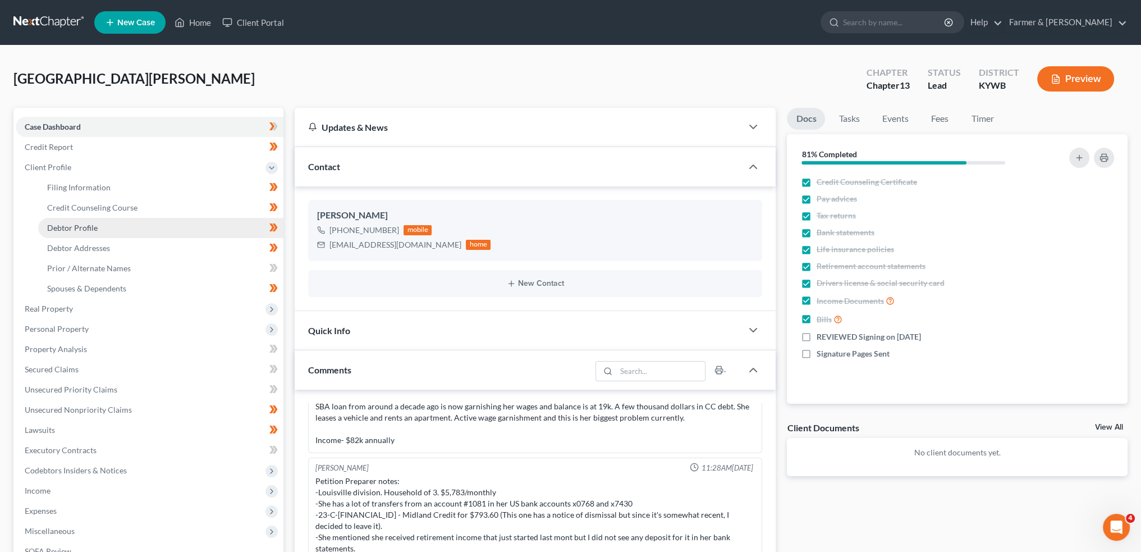
click at [111, 228] on link "Debtor Profile" at bounding box center [160, 228] width 245 height 20
select select "2"
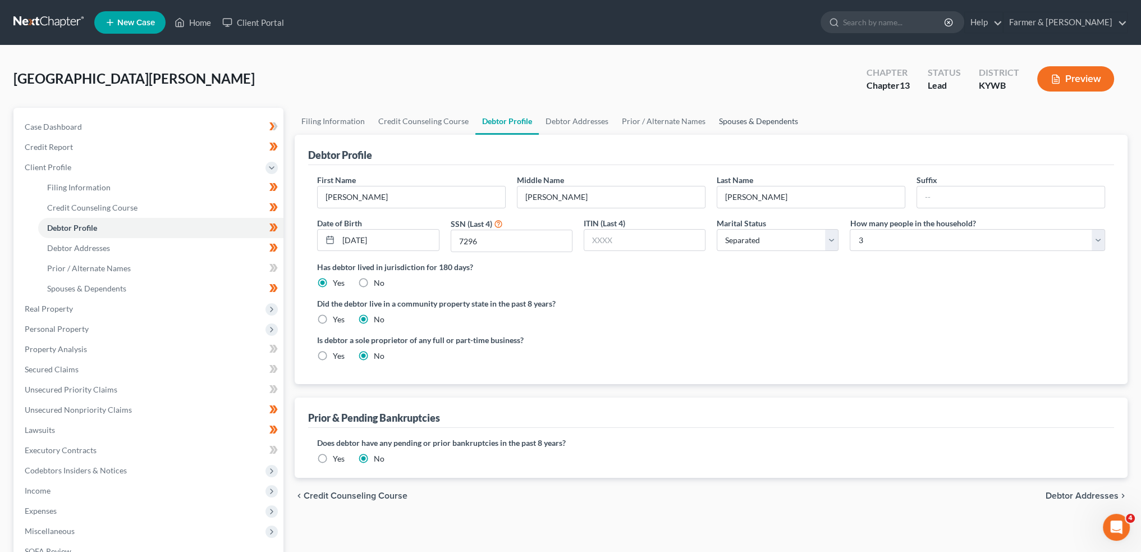
click at [776, 109] on link "Spouses & Dependents" at bounding box center [758, 121] width 93 height 27
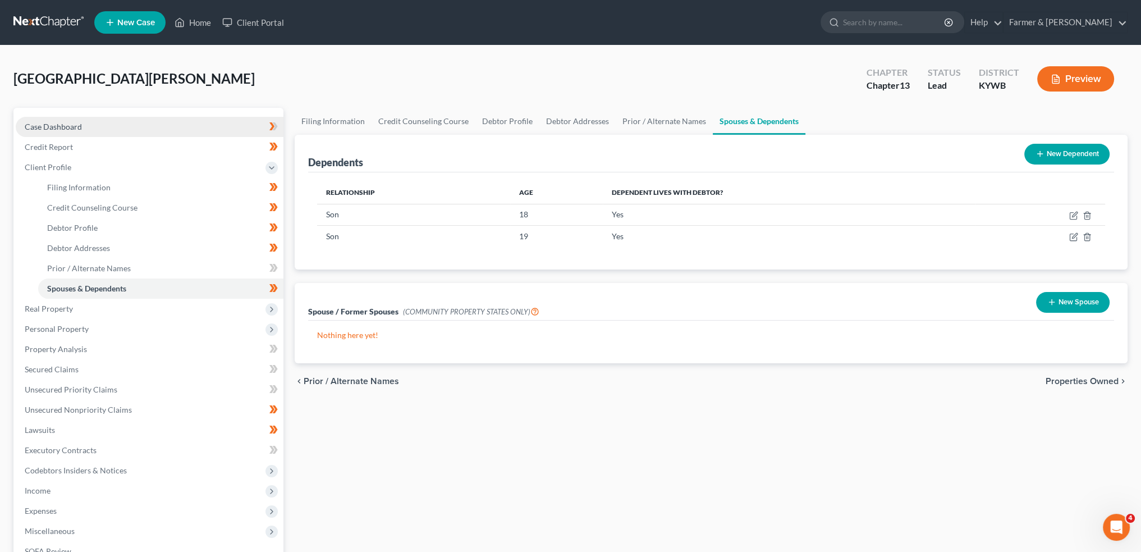
click at [96, 126] on link "Case Dashboard" at bounding box center [150, 127] width 268 height 20
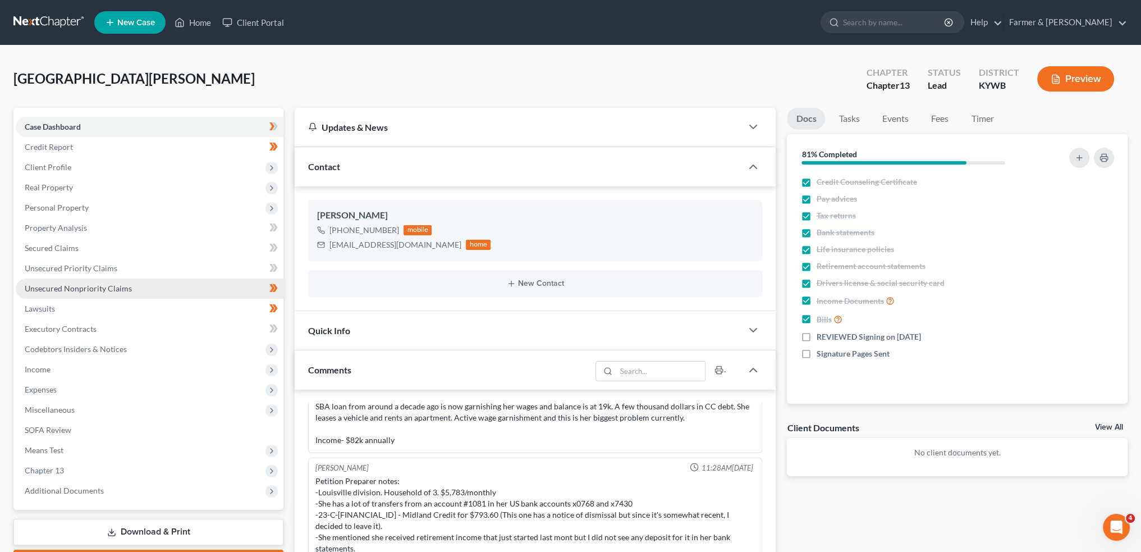
click at [76, 285] on span "Unsecured Nonpriority Claims" at bounding box center [78, 288] width 107 height 10
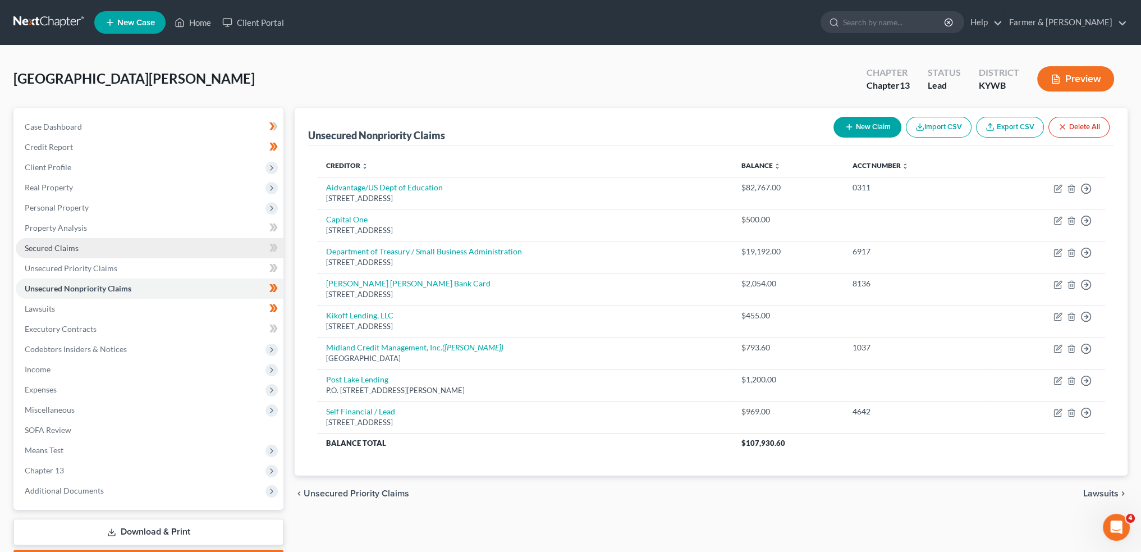
click at [80, 244] on link "Secured Claims" at bounding box center [150, 248] width 268 height 20
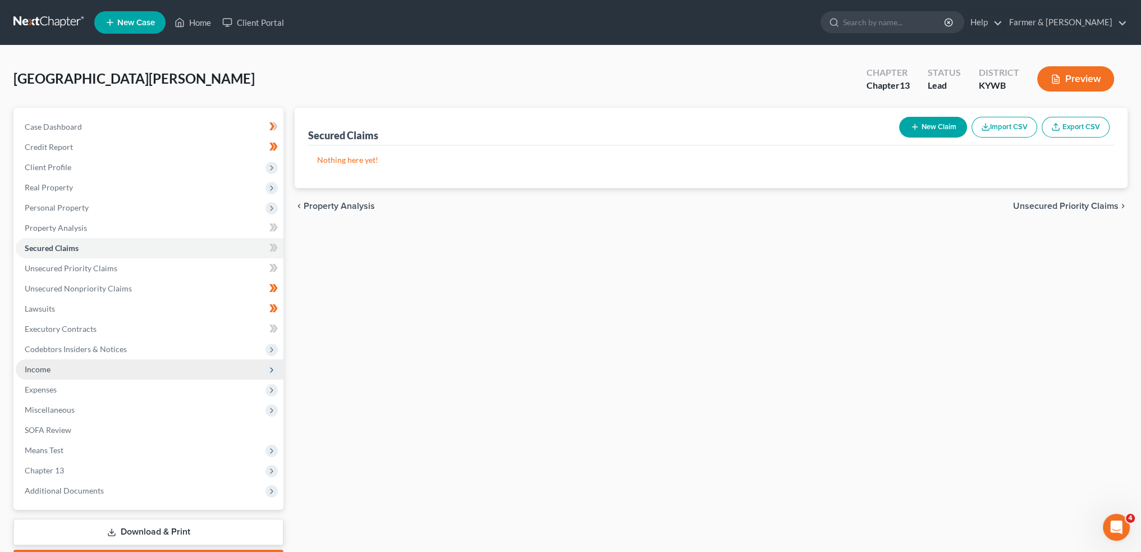
click at [76, 368] on span "Income" at bounding box center [150, 369] width 268 height 20
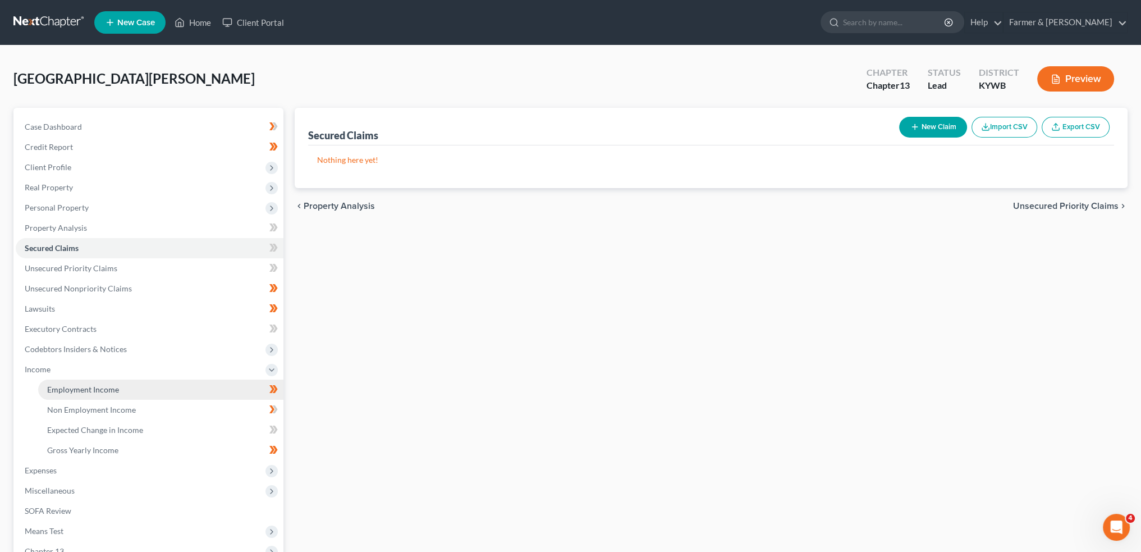
click at [74, 385] on span "Employment Income" at bounding box center [83, 389] width 72 height 10
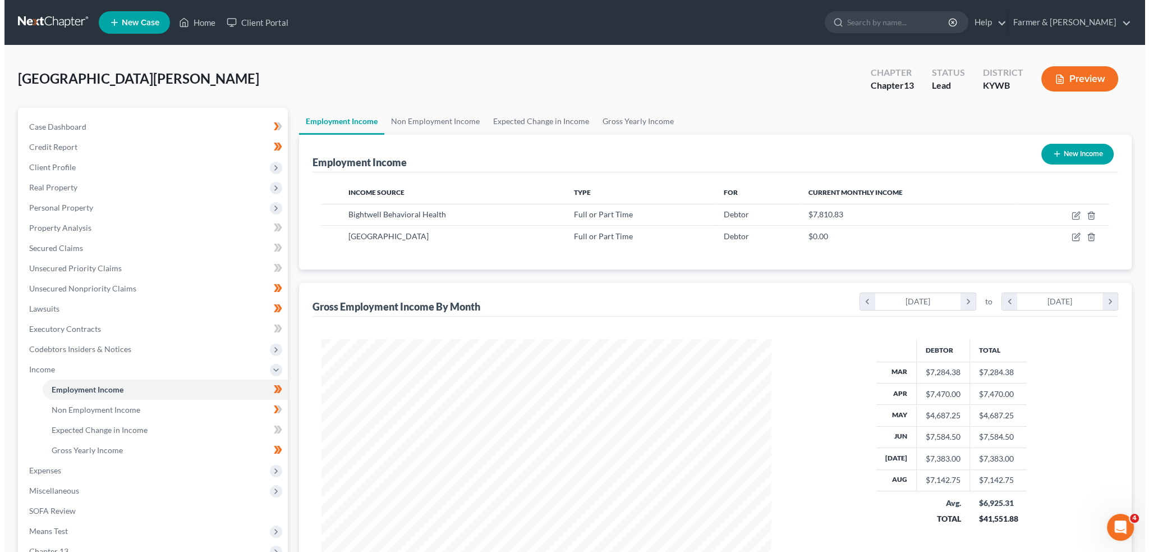
scroll to position [225, 472]
click at [1075, 214] on icon "button" at bounding box center [1072, 215] width 9 height 9
select select "0"
select select "2"
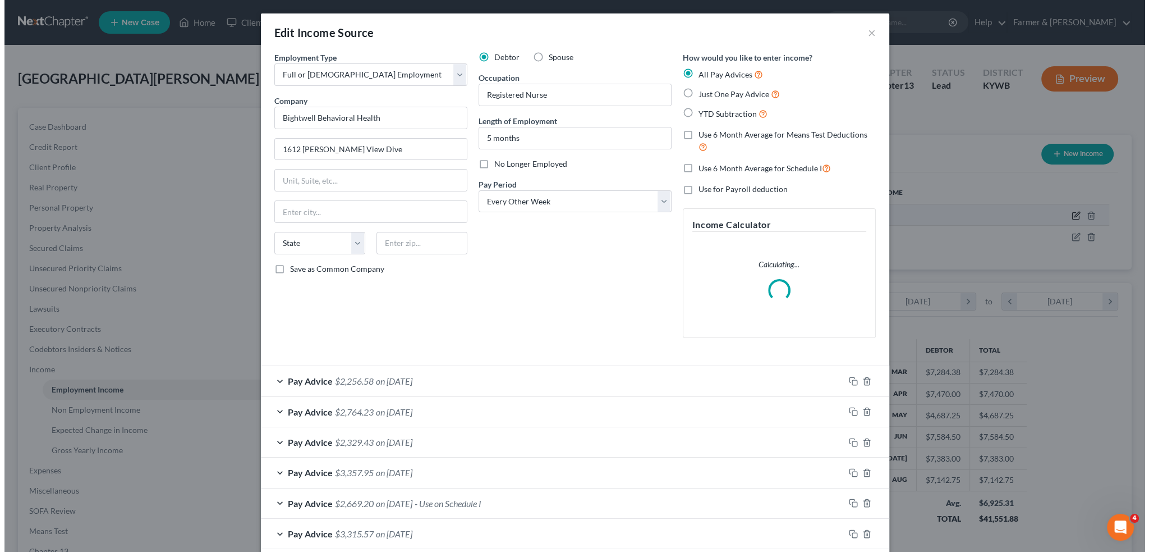
scroll to position [227, 476]
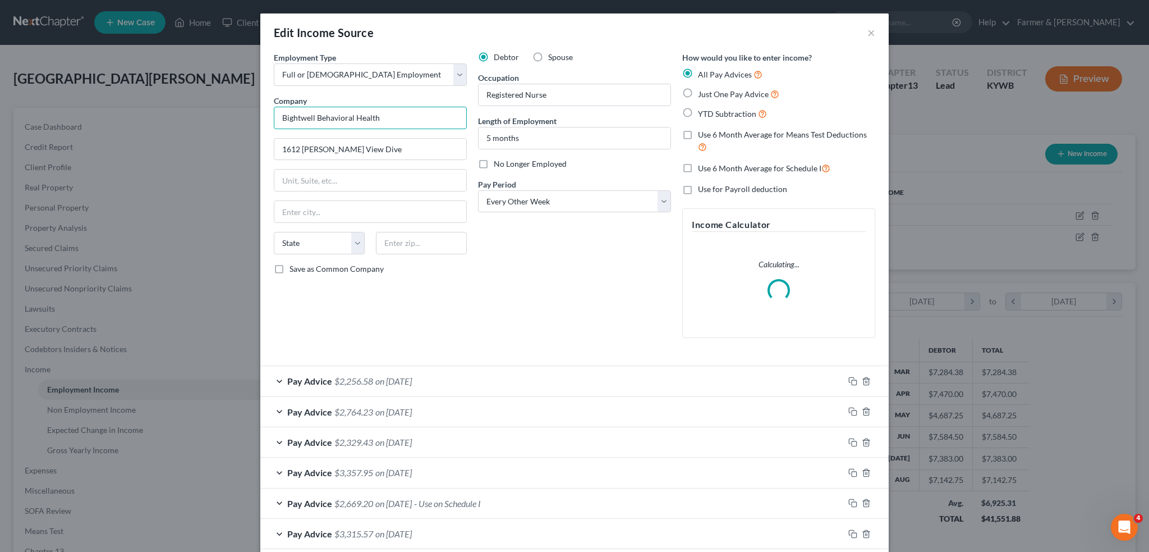
click at [283, 117] on input "Bightwell Behavioral Health" at bounding box center [370, 118] width 193 height 22
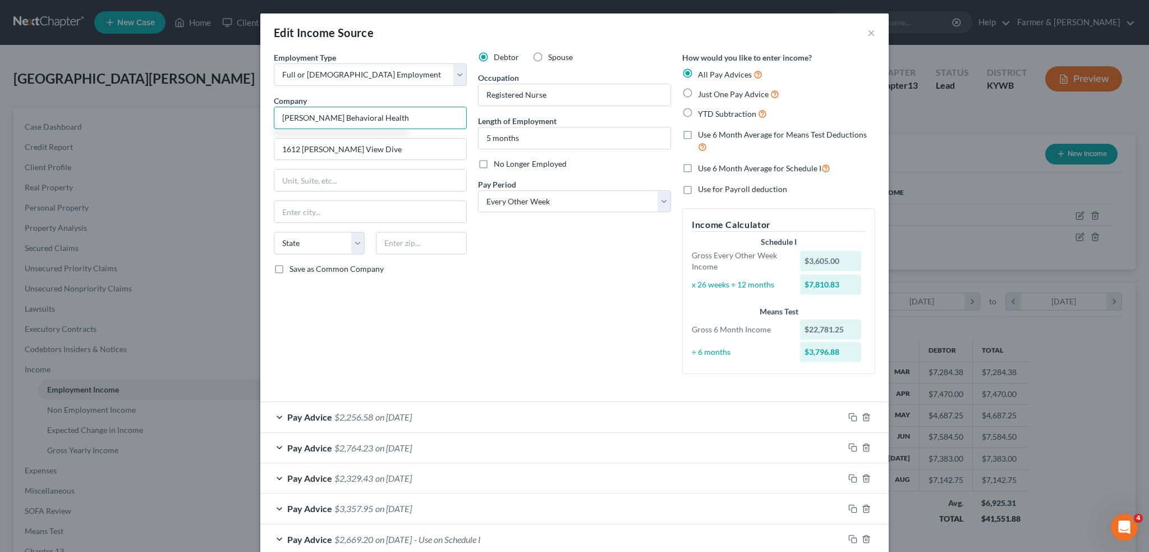
type input "Brightwell Behavioral Health"
click at [528, 265] on div "Debtor Spouse Occupation Registered Nurse Length of Employment 5 months No Long…" at bounding box center [575, 217] width 204 height 331
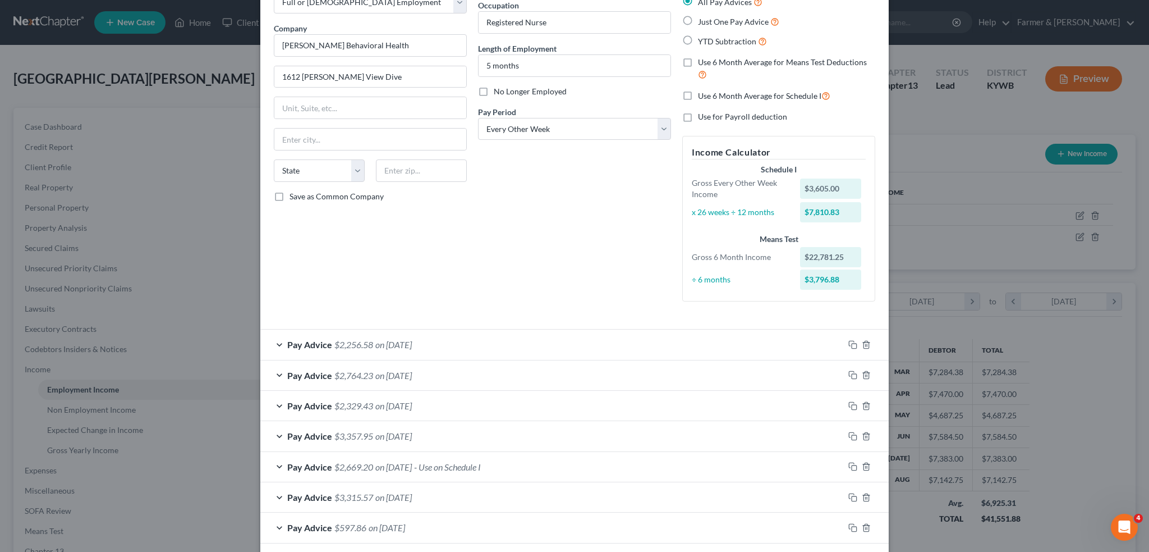
scroll to position [123, 0]
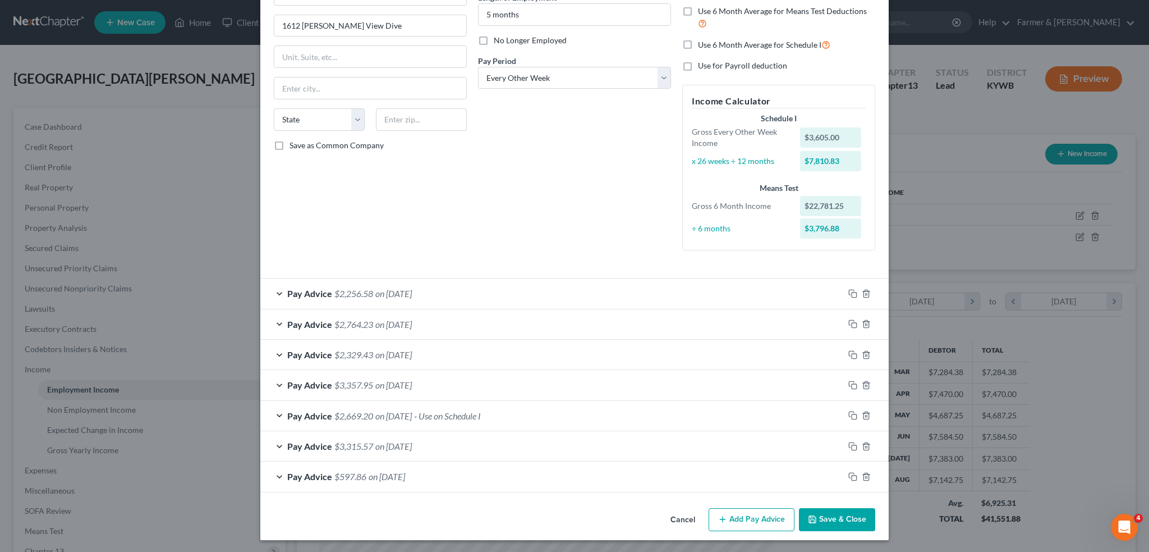
click at [530, 415] on div "Pay Advice $2,669.20 on 06/27/2025 - Use on Schedule I" at bounding box center [552, 416] width 584 height 30
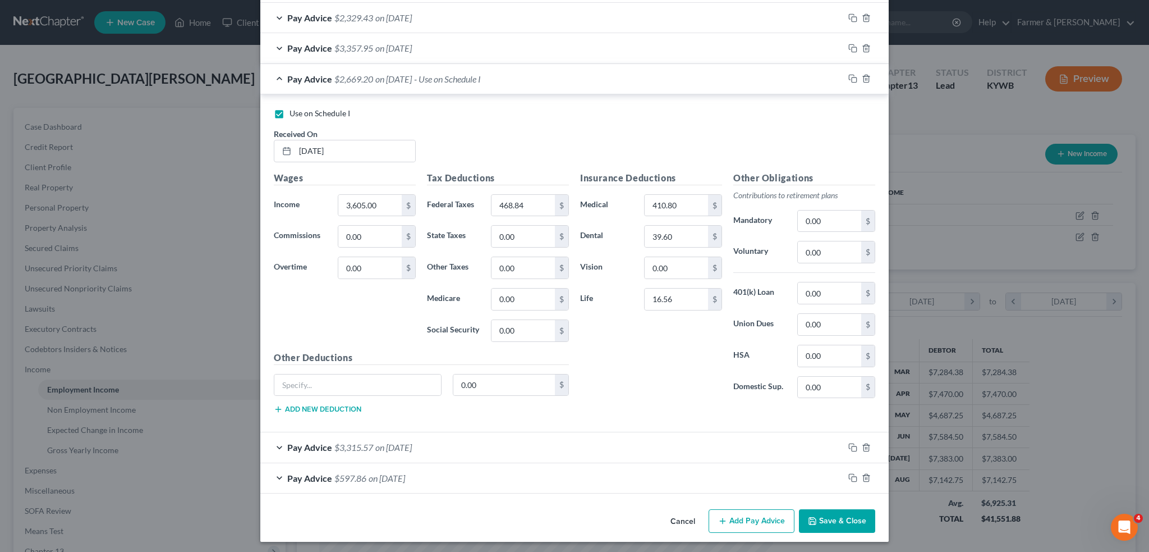
scroll to position [273, 0]
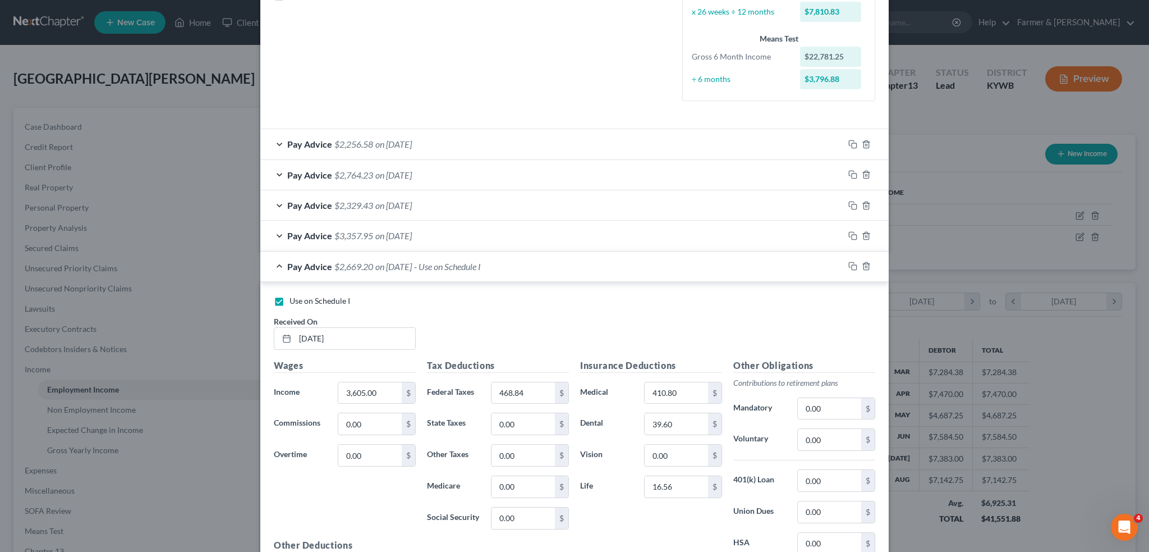
click at [586, 226] on div "Pay Advice $3,357.95 on 07/11/2025" at bounding box center [552, 236] width 584 height 30
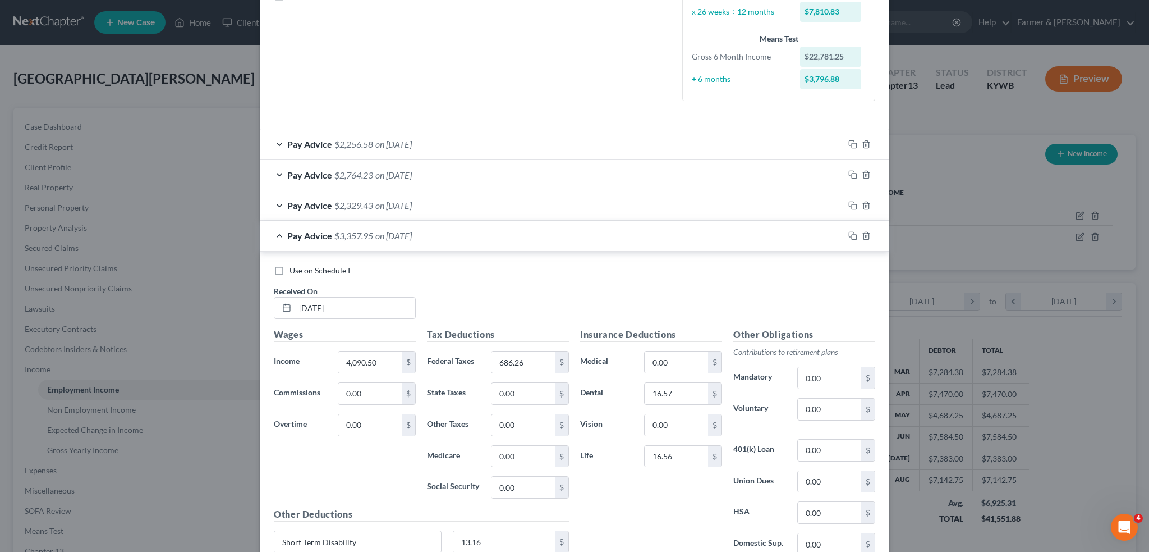
click at [596, 200] on div "Pay Advice $2,329.43 on 07/25/2025" at bounding box center [552, 205] width 584 height 30
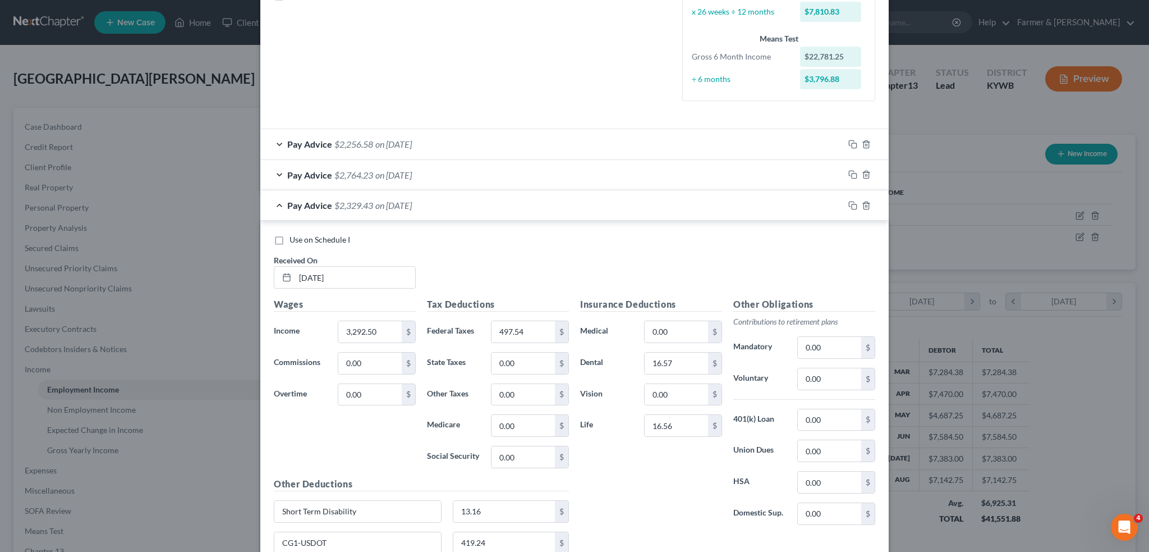
click at [602, 175] on div "Pay Advice $2,764.23 on 08/08/2025" at bounding box center [552, 175] width 584 height 30
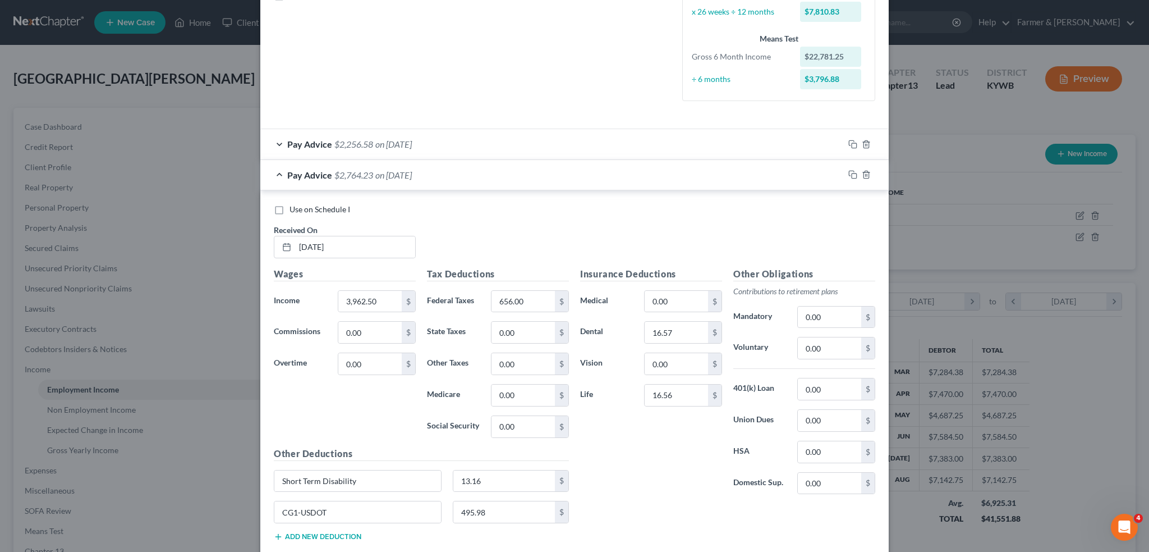
click at [606, 136] on div "Pay Advice $2,256.58 on 08/22/2025" at bounding box center [552, 144] width 584 height 30
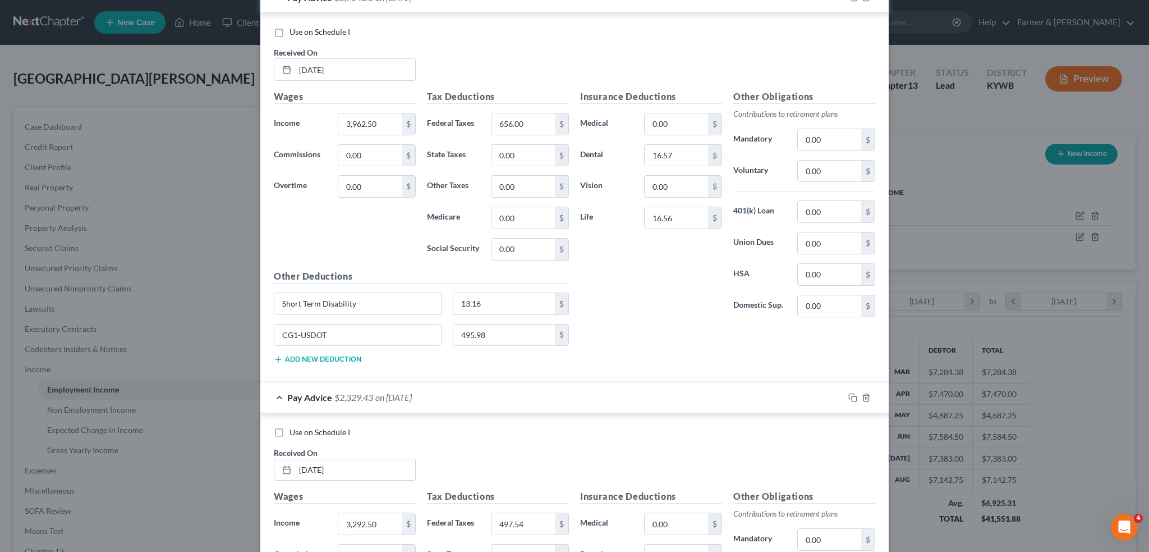
scroll to position [741, 0]
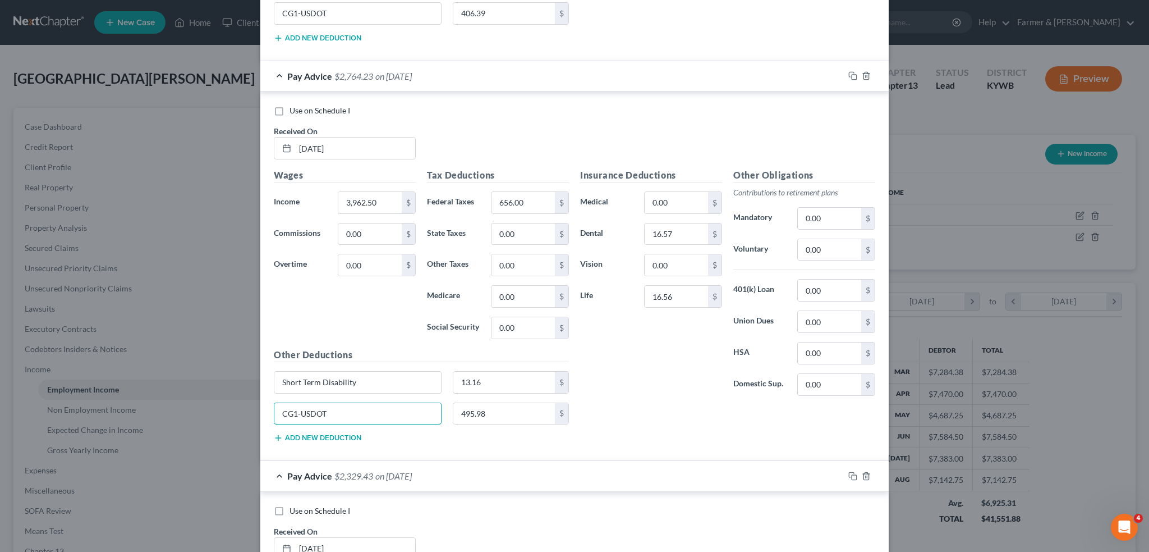
drag, startPoint x: 386, startPoint y: 407, endPoint x: 258, endPoint y: 398, distance: 128.3
click at [260, 398] on div "Use on Schedule I Received On * 08/08/2025 Wages Income * 3,962.50 $ Commission…" at bounding box center [574, 275] width 629 height 369
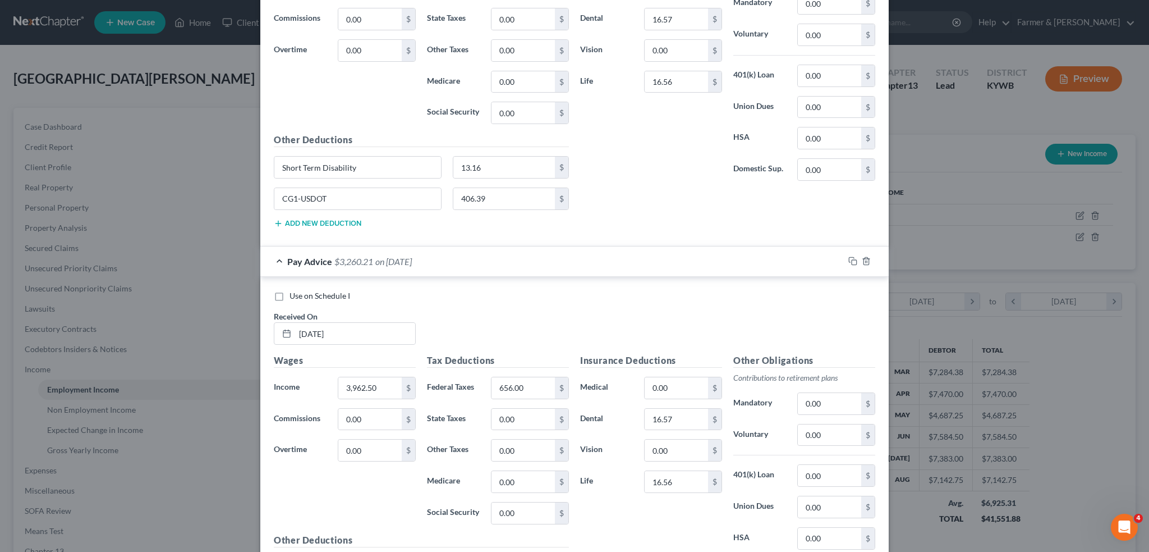
scroll to position [561, 0]
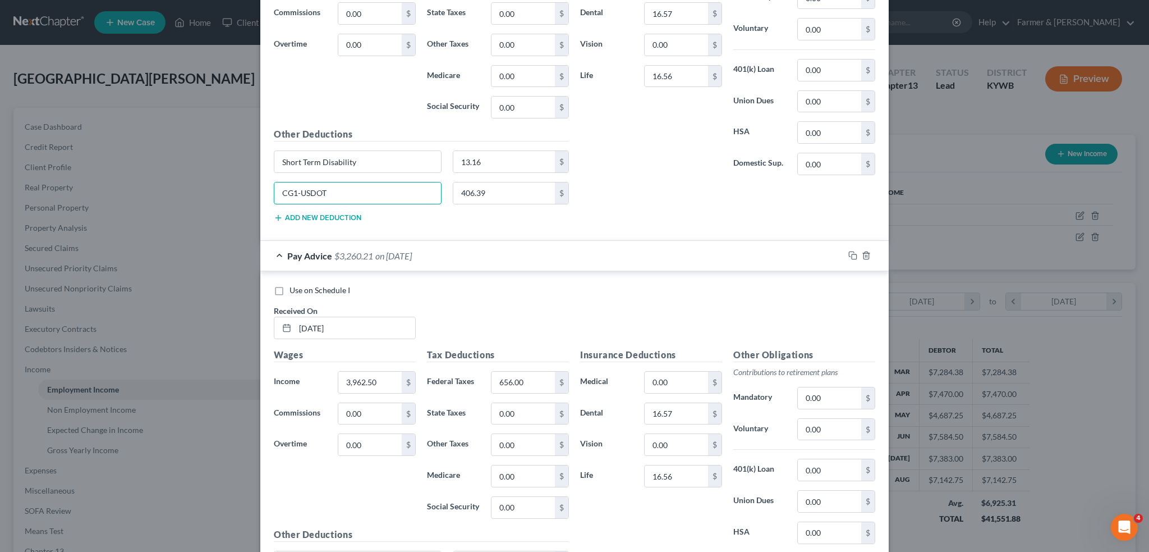
drag, startPoint x: 396, startPoint y: 190, endPoint x: 230, endPoint y: 183, distance: 166.3
click at [232, 181] on div "Edit Income Source × Employment Type * Select Full or Part Time Employment Self…" at bounding box center [574, 276] width 1149 height 552
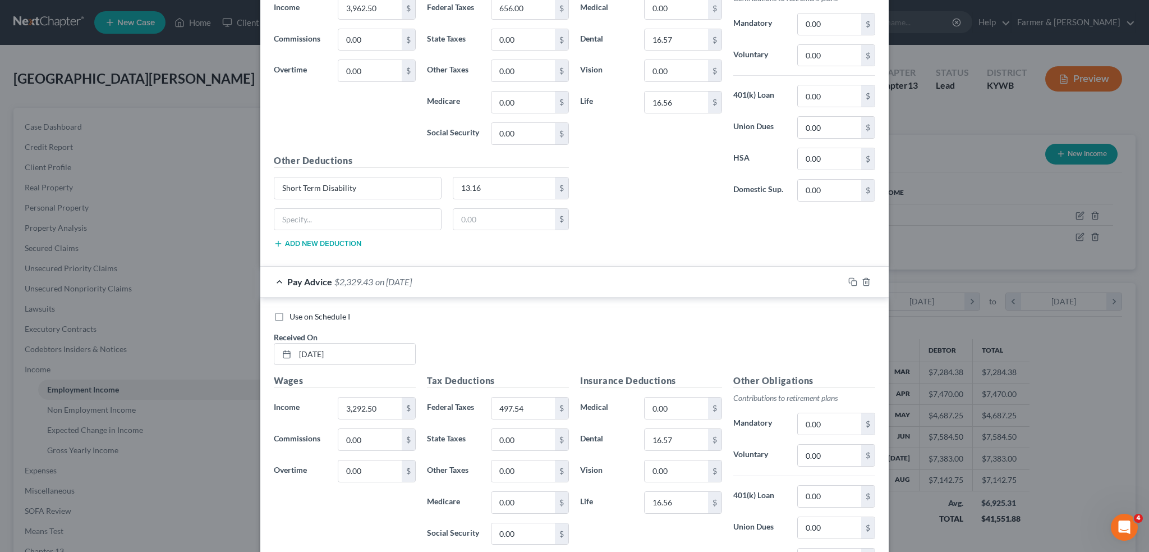
scroll to position [1123, 0]
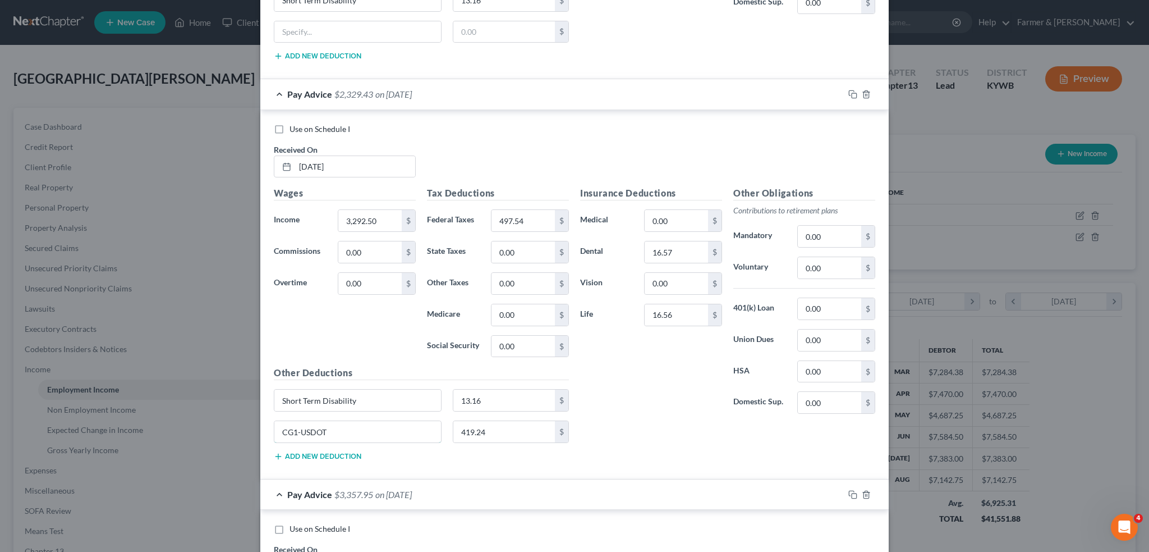
drag, startPoint x: 370, startPoint y: 430, endPoint x: 227, endPoint y: 416, distance: 144.4
click at [228, 416] on div "Edit Income Source × Employment Type * Select Full or Part Time Employment Self…" at bounding box center [574, 276] width 1149 height 552
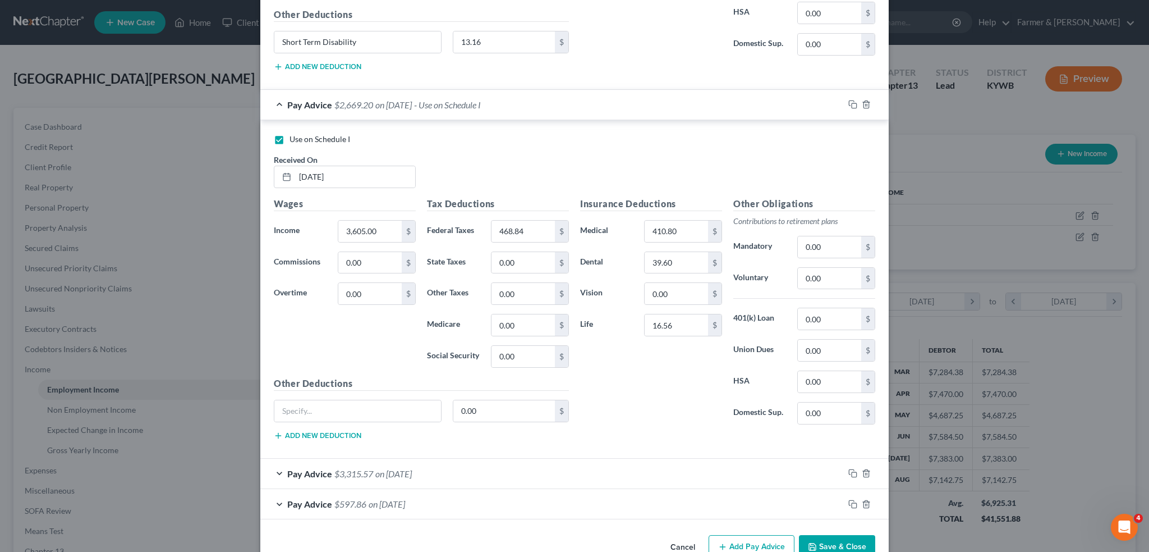
scroll to position [1899, 0]
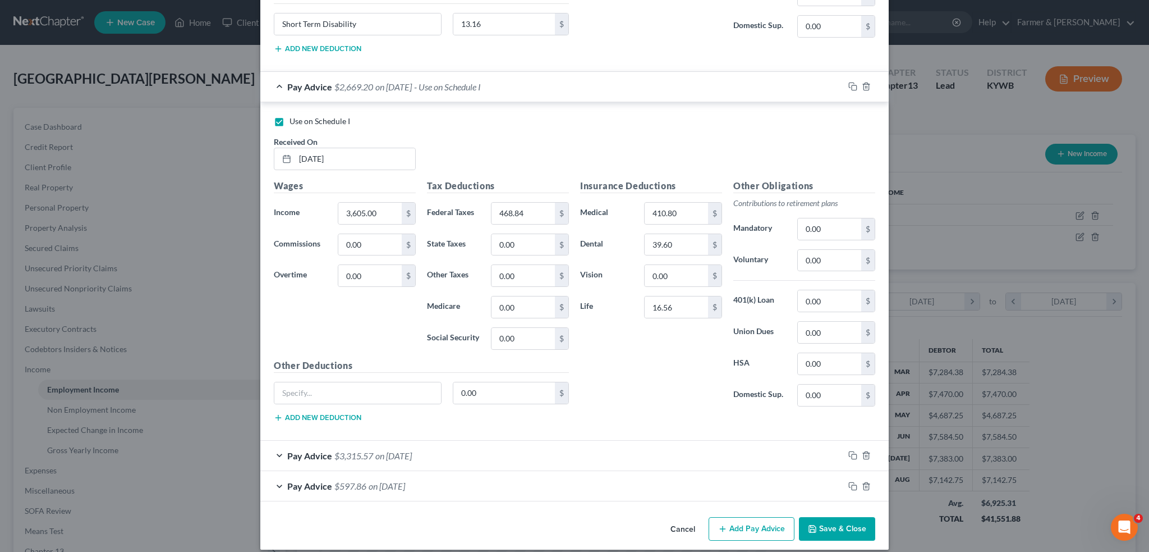
click at [555, 448] on div "Pay Advice $3,315.57 on 06/13/2025" at bounding box center [552, 456] width 584 height 30
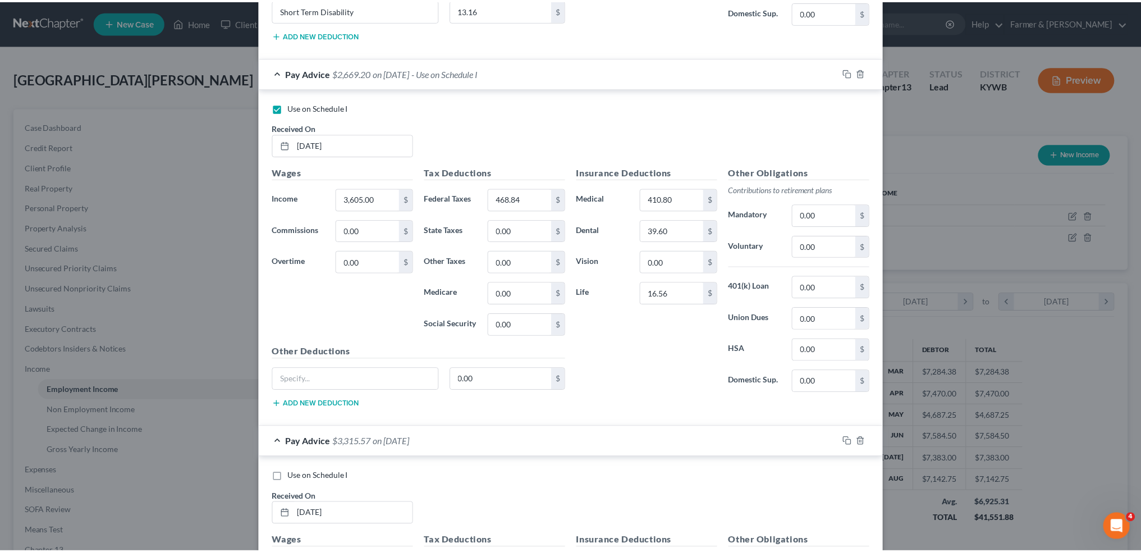
scroll to position [2235, 0]
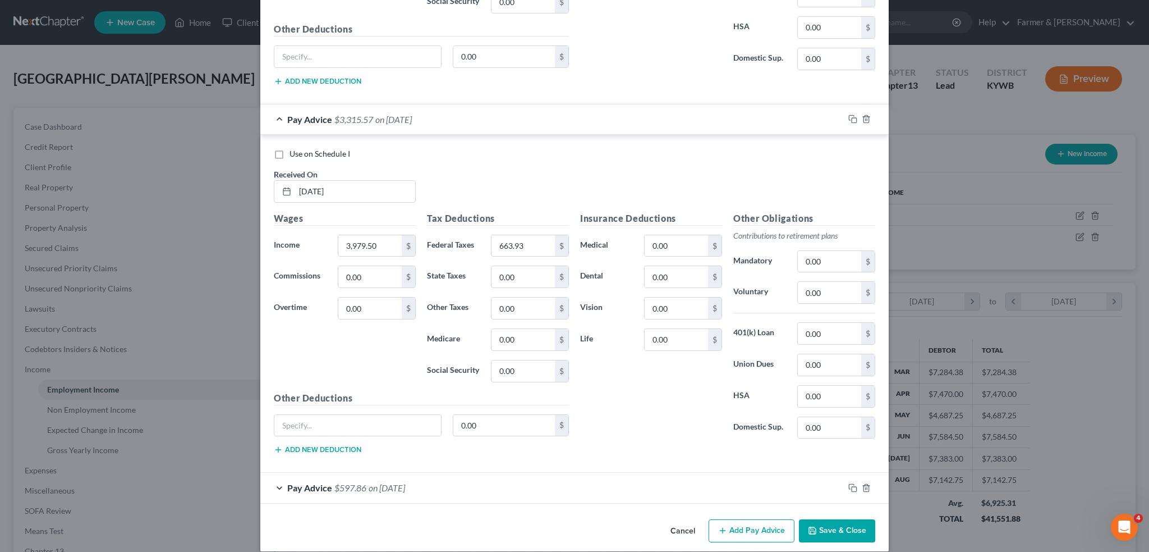
click at [826, 519] on button "Save & Close" at bounding box center [837, 531] width 76 height 24
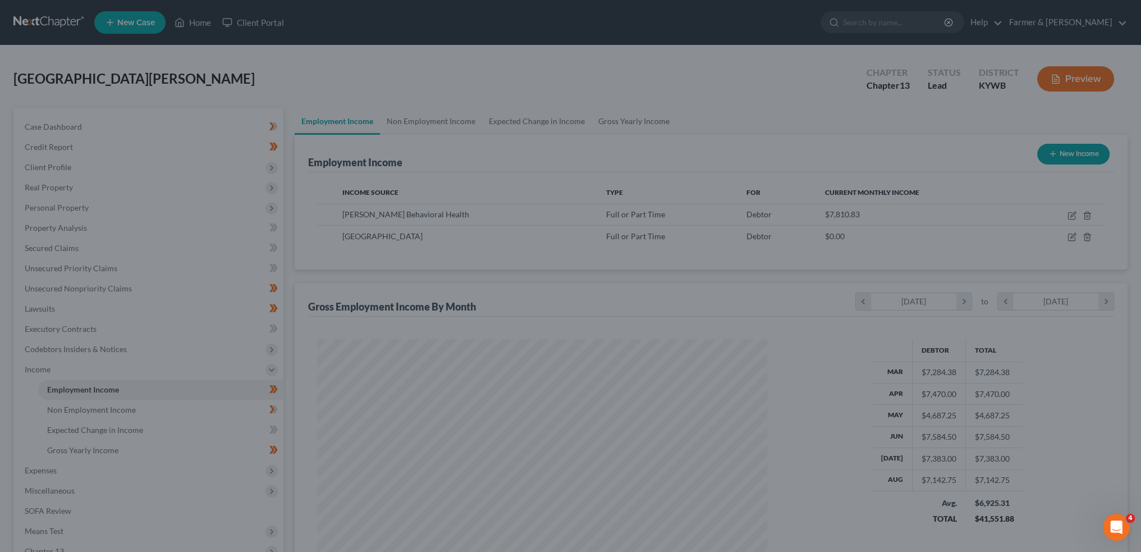
scroll to position [561029, 560781]
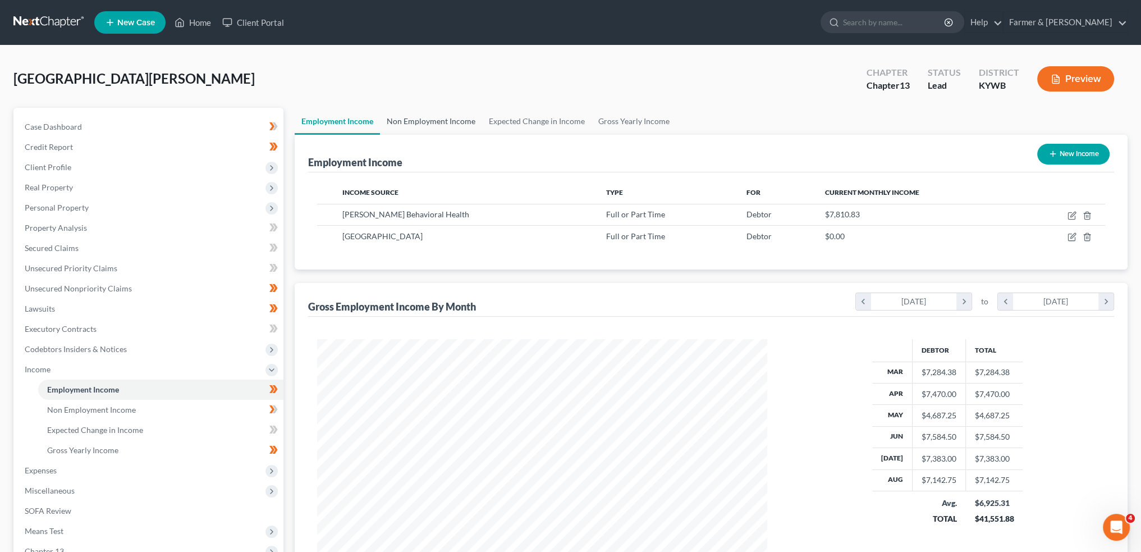
click at [428, 120] on link "Non Employment Income" at bounding box center [431, 121] width 102 height 27
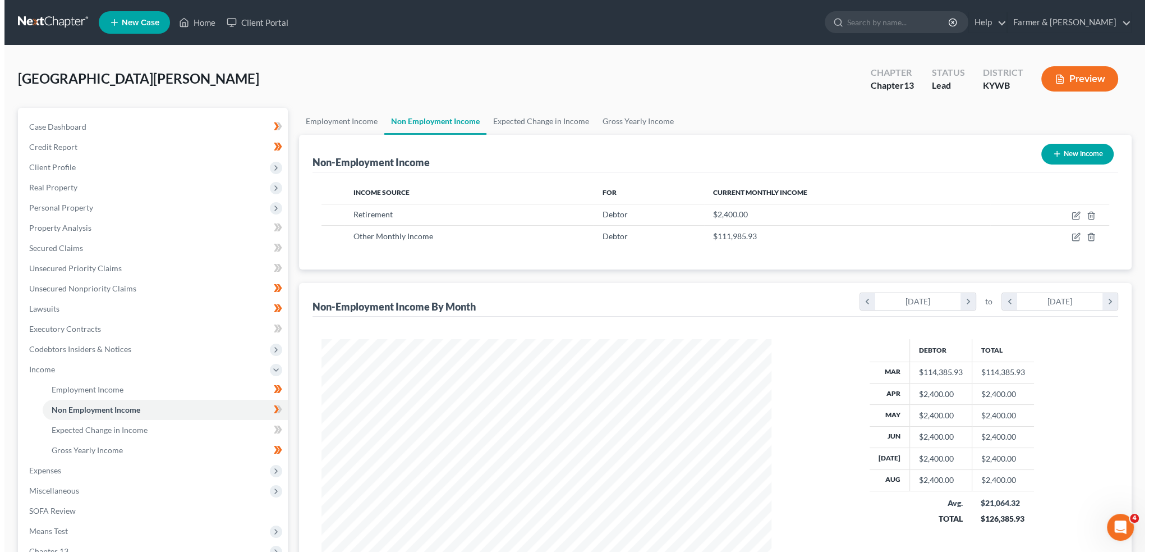
scroll to position [225, 472]
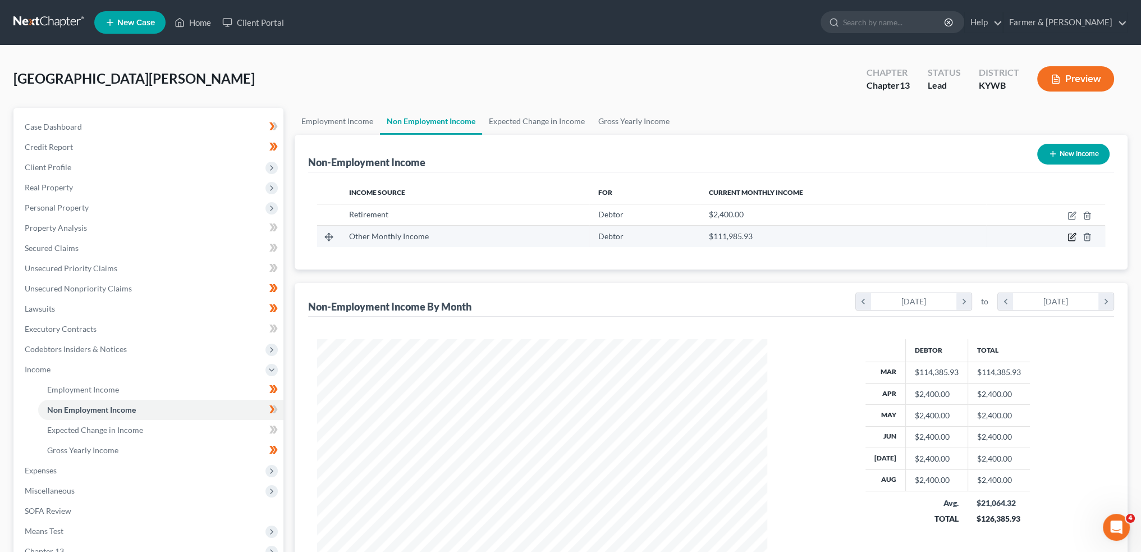
click at [1069, 236] on icon "button" at bounding box center [1071, 237] width 7 height 7
select select "13"
select select "0"
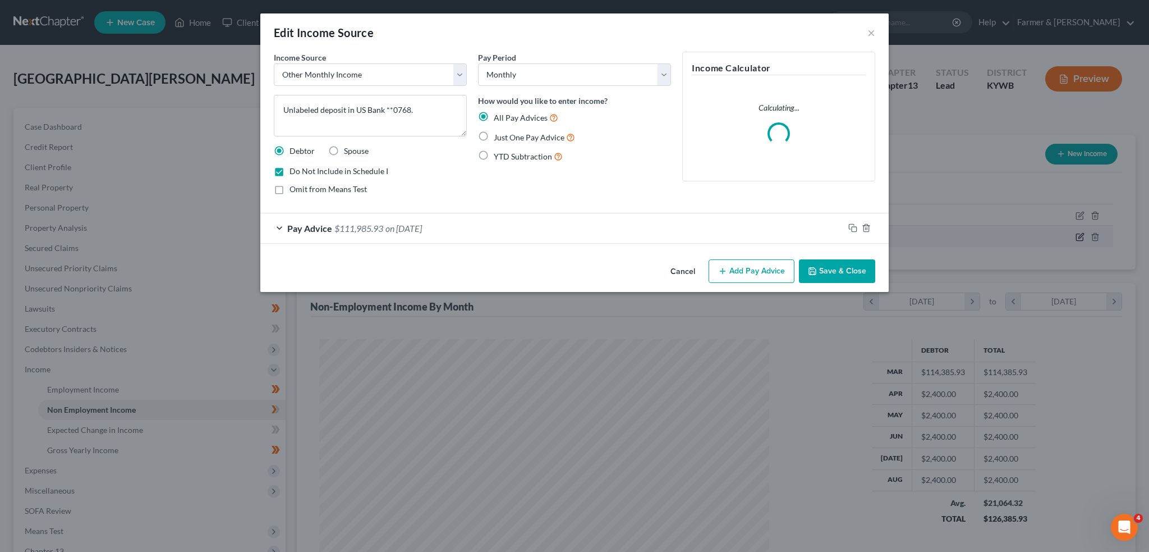
scroll to position [227, 476]
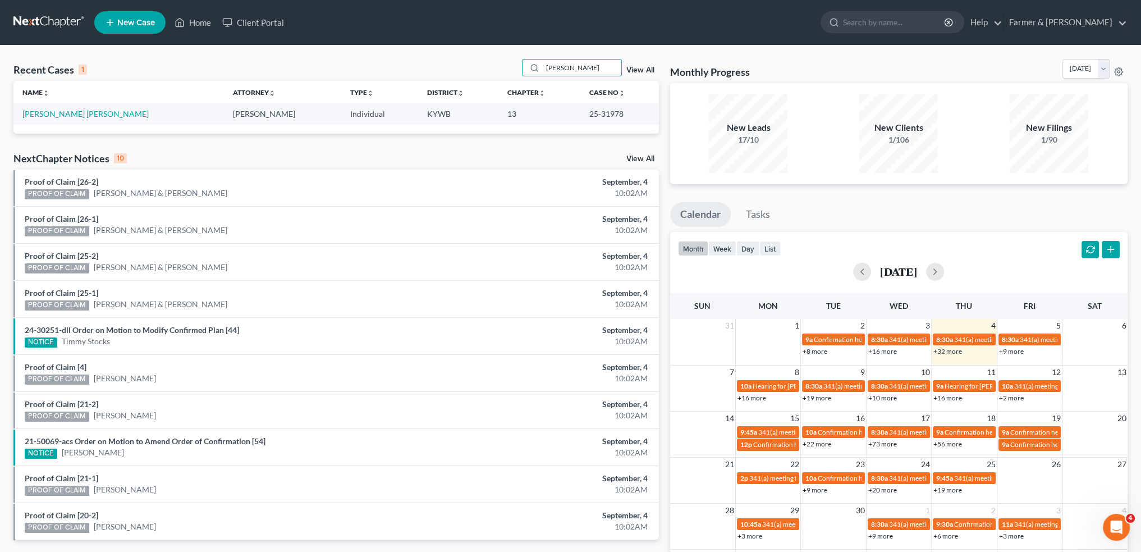
drag, startPoint x: 548, startPoint y: 71, endPoint x: 480, endPoint y: 70, distance: 67.9
click at [480, 70] on div "Recent Cases 1 [PERSON_NAME] View All" at bounding box center [335, 70] width 645 height 22
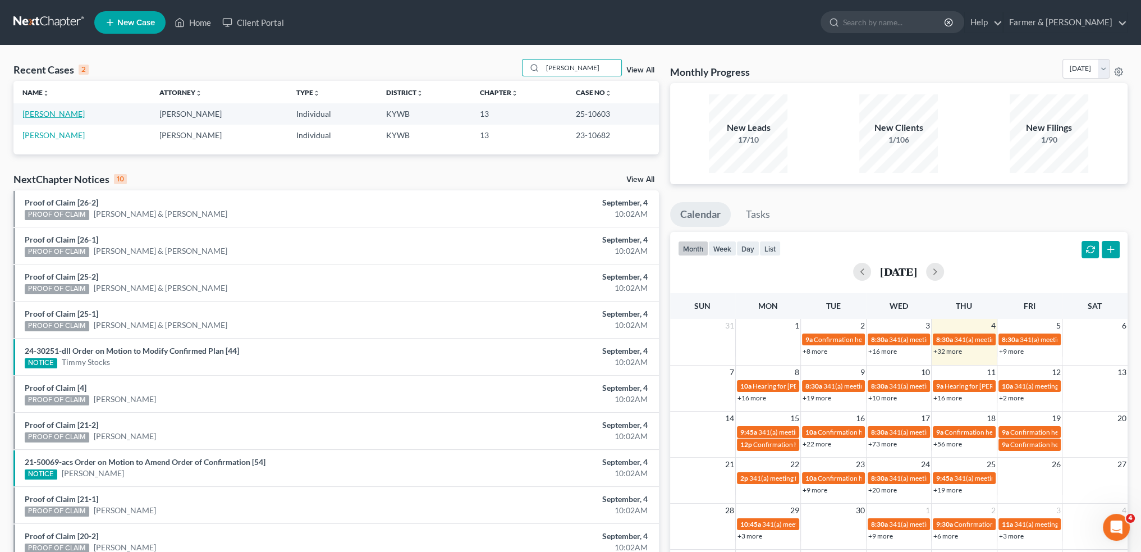
type input "[PERSON_NAME]"
click at [56, 115] on link "[PERSON_NAME]" at bounding box center [53, 114] width 62 height 10
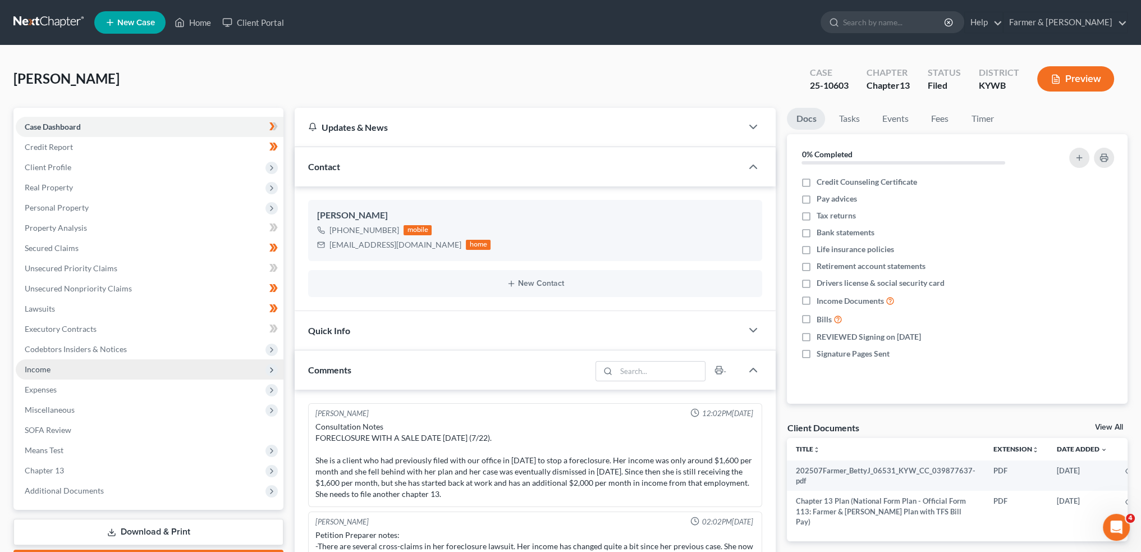
click at [97, 368] on span "Income" at bounding box center [150, 369] width 268 height 20
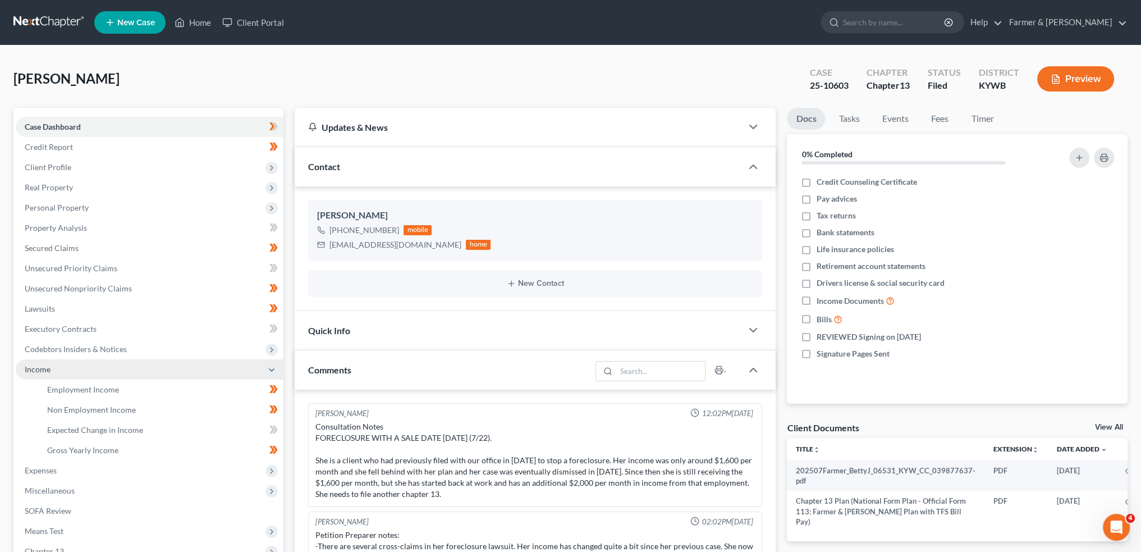
scroll to position [43, 0]
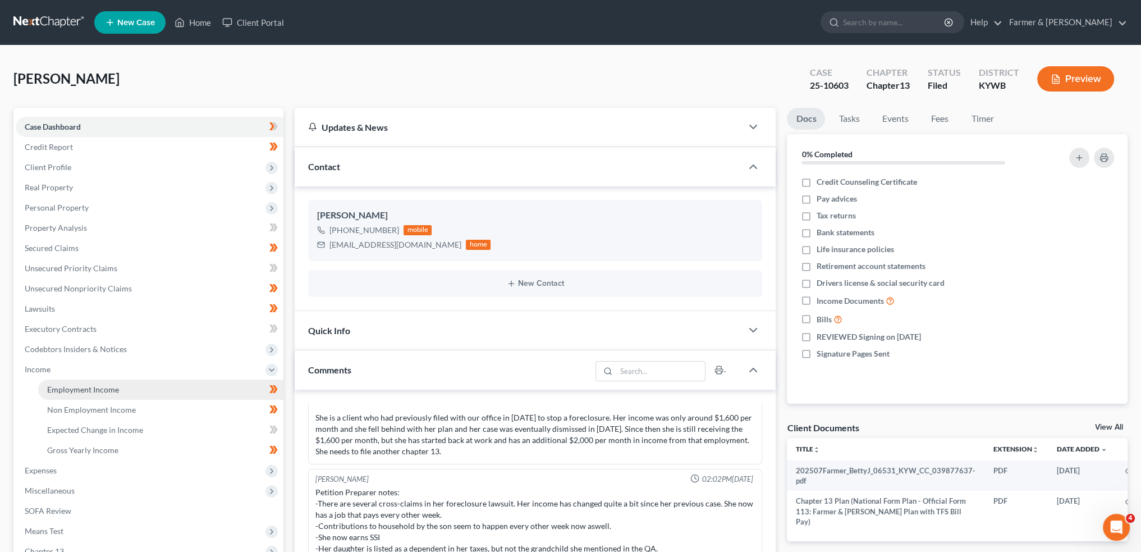
click at [94, 389] on span "Employment Income" at bounding box center [83, 389] width 72 height 10
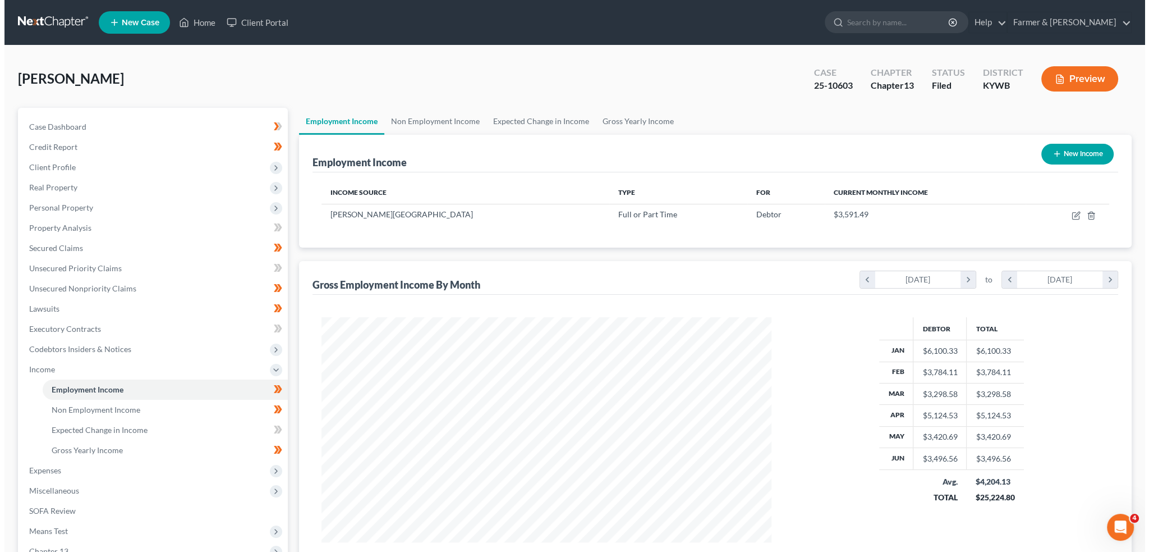
scroll to position [225, 472]
click at [1069, 218] on icon "button" at bounding box center [1072, 215] width 9 height 9
select select "0"
select select "18"
select select "2"
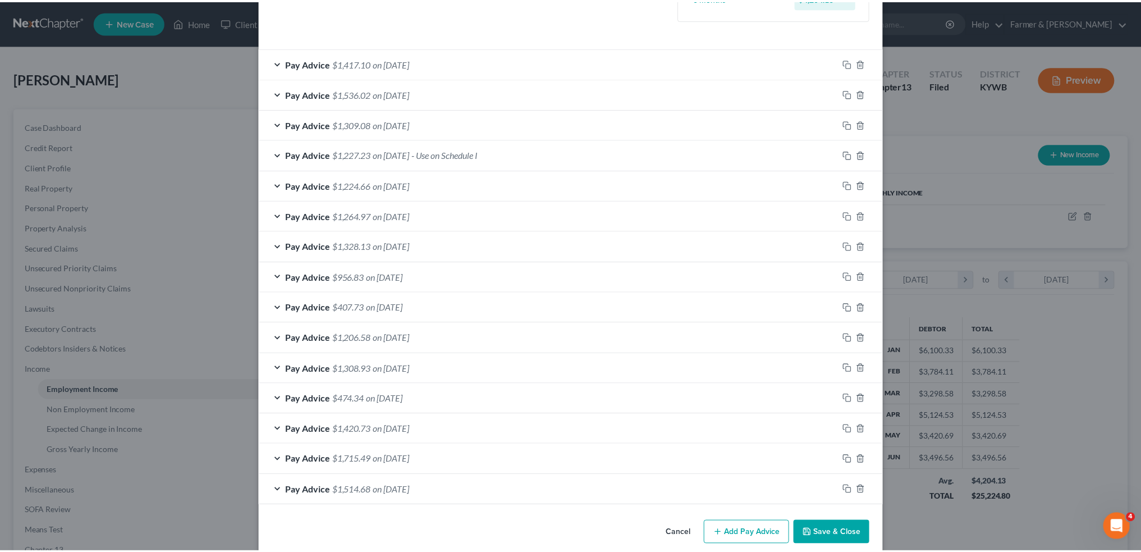
scroll to position [366, 0]
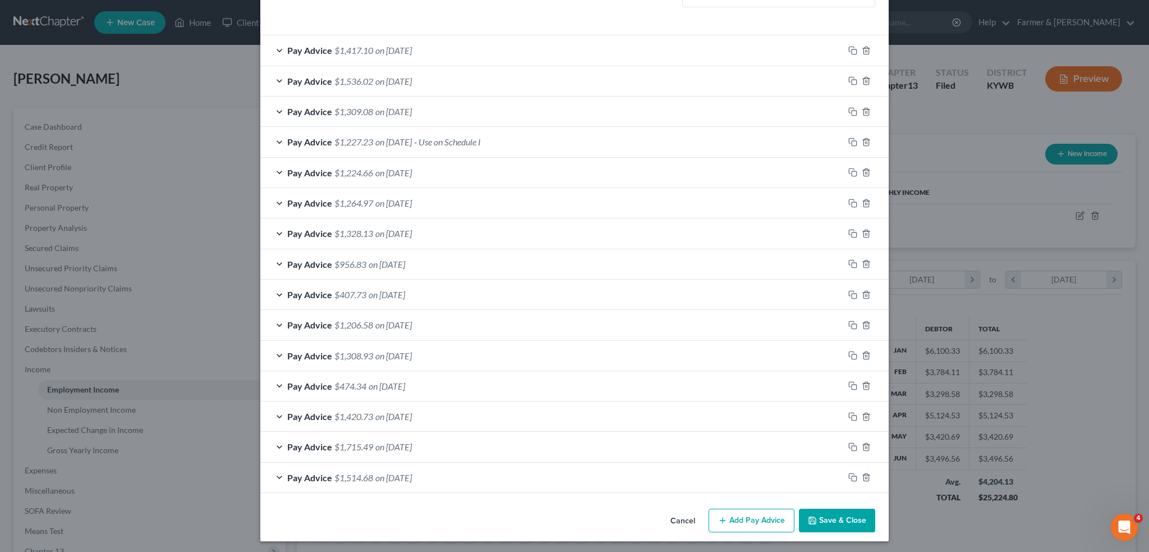
click at [823, 518] on button "Save & Close" at bounding box center [837, 520] width 76 height 24
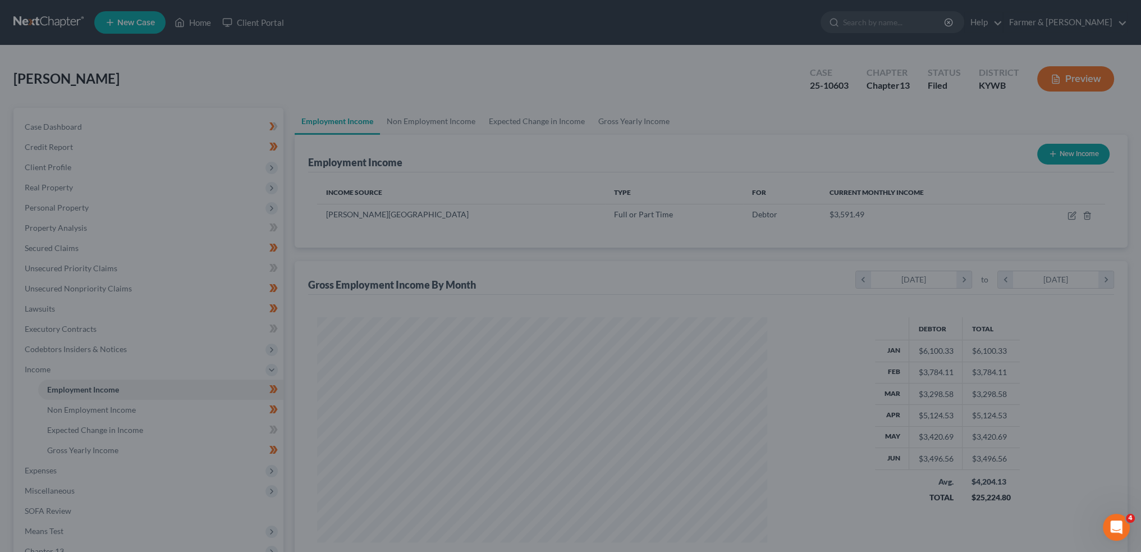
scroll to position [561029, 560781]
